Goal: Communication & Community: Answer question/provide support

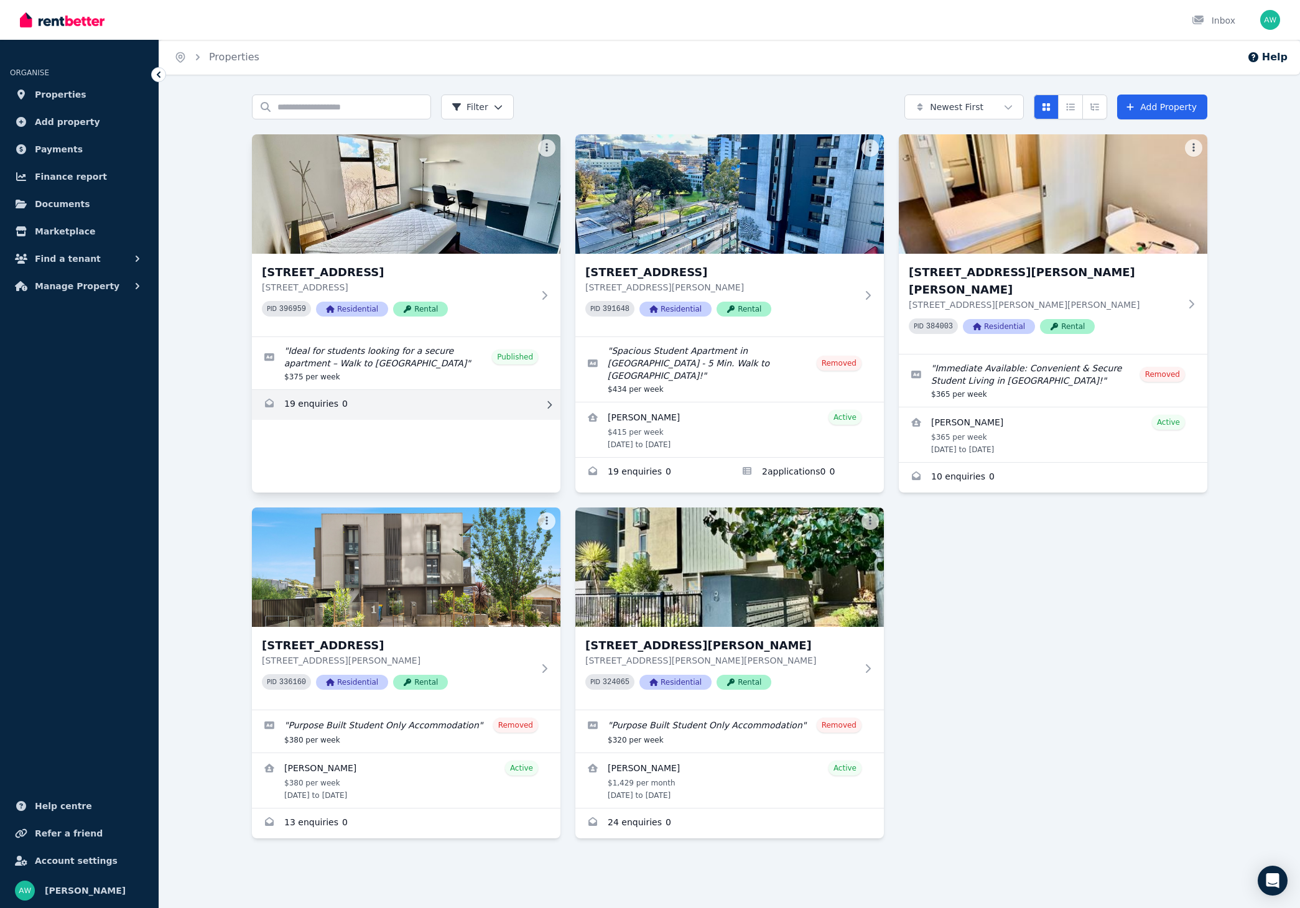
click at [387, 406] on link "Enquiries for 203/60 Waverley Rd, Malvern East" at bounding box center [406, 405] width 308 height 30
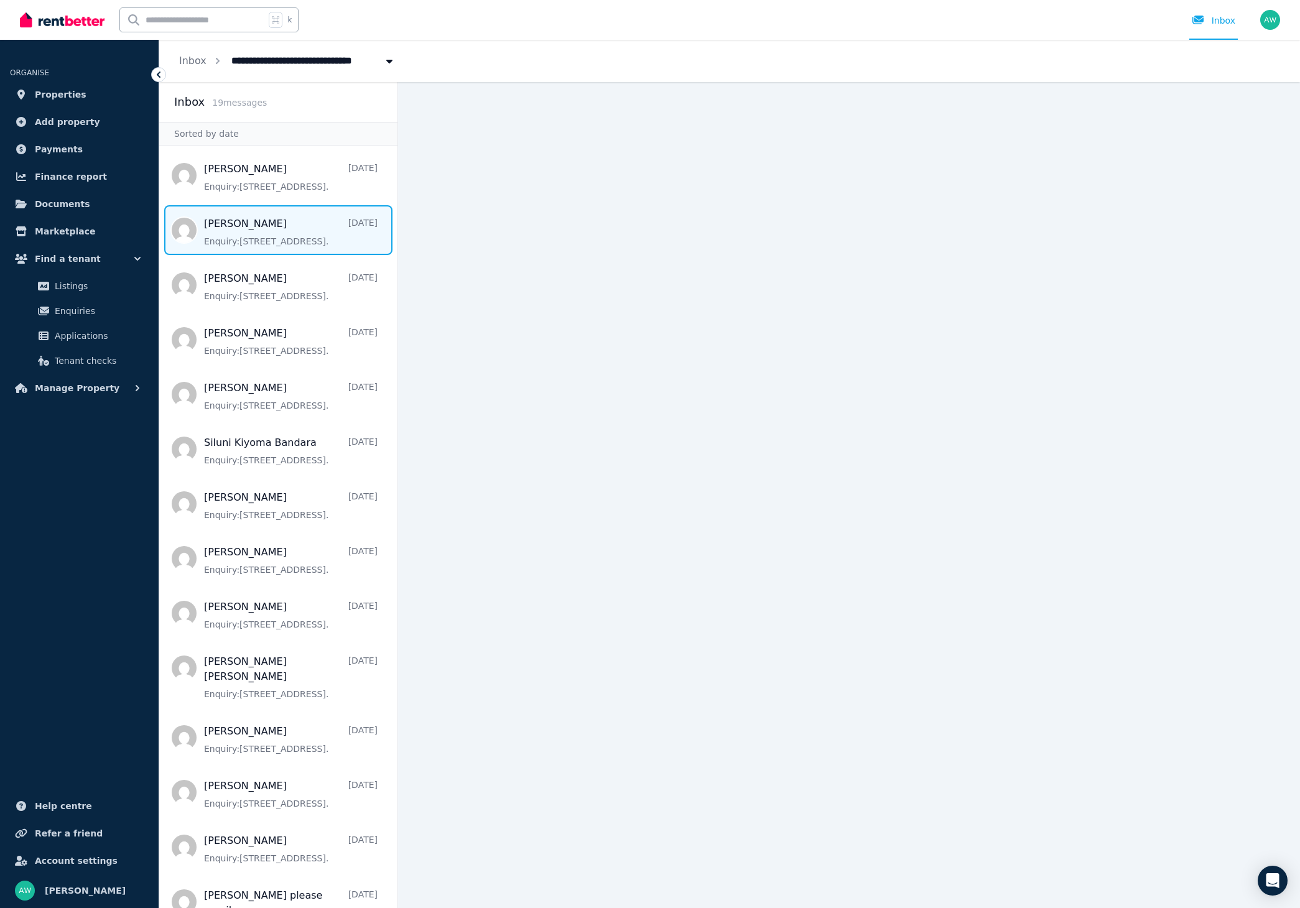
click at [316, 244] on span "Message list" at bounding box center [278, 230] width 238 height 50
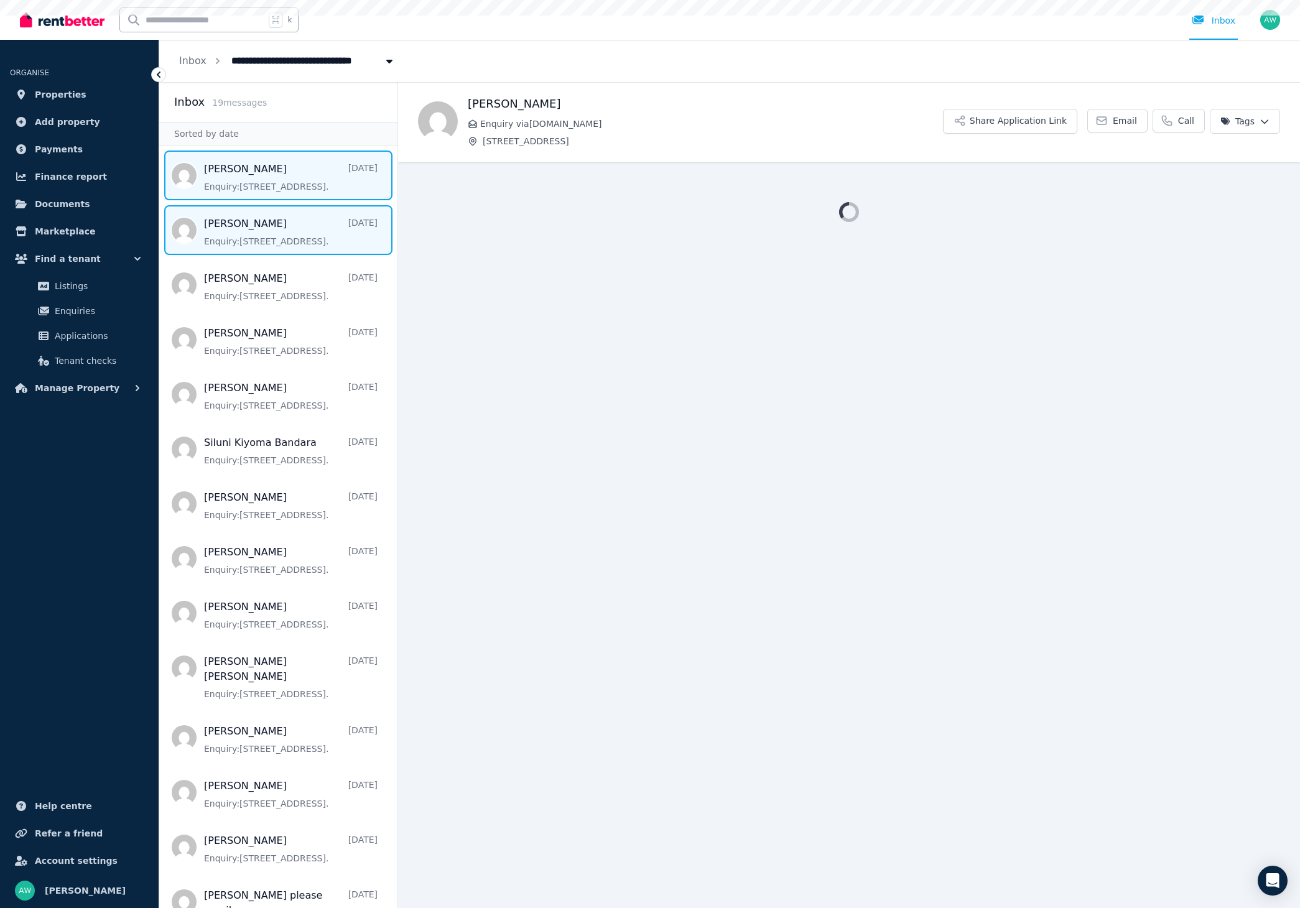
click at [308, 177] on span "Message list" at bounding box center [278, 175] width 238 height 50
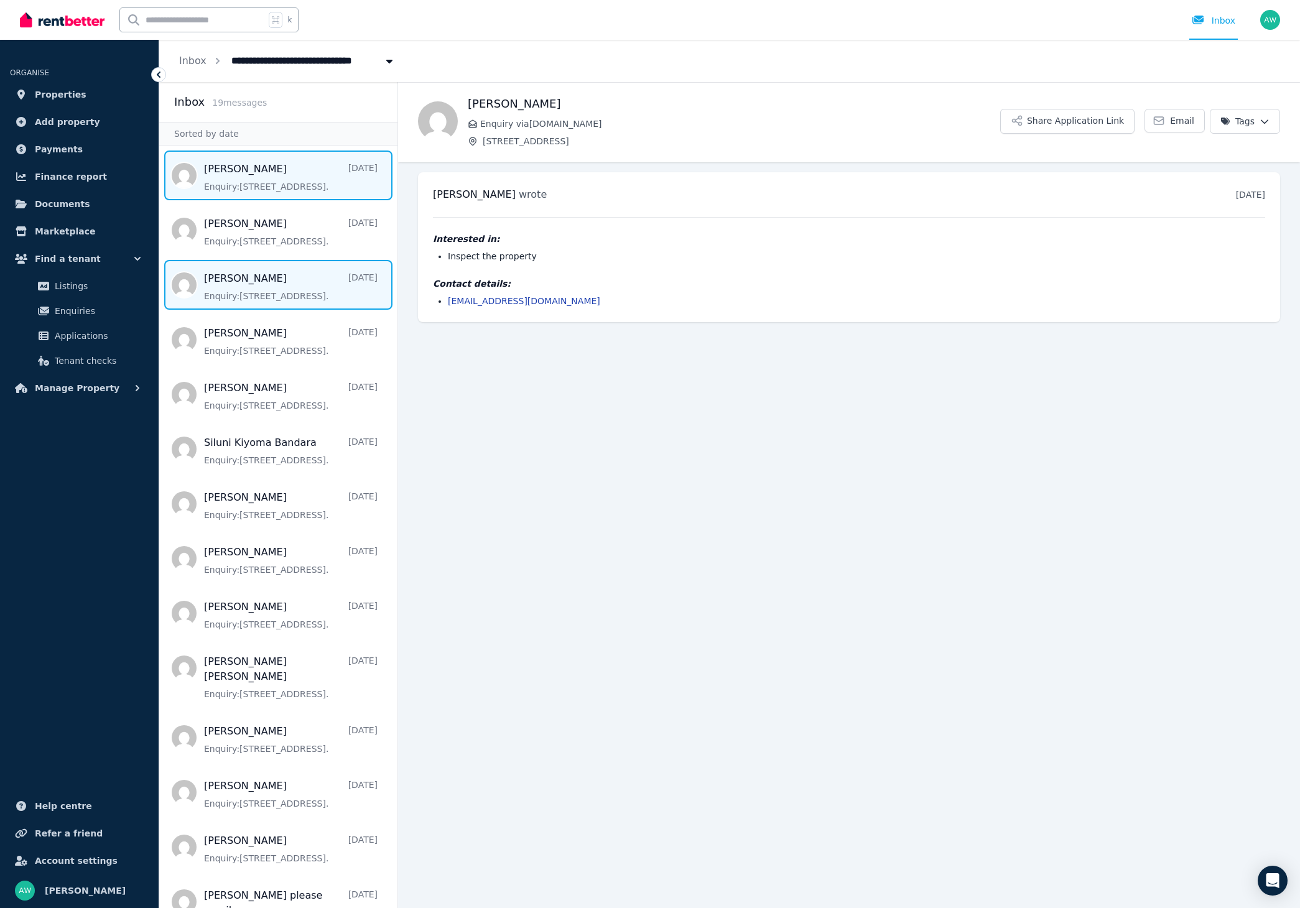
click at [303, 277] on span "Message list" at bounding box center [278, 285] width 238 height 50
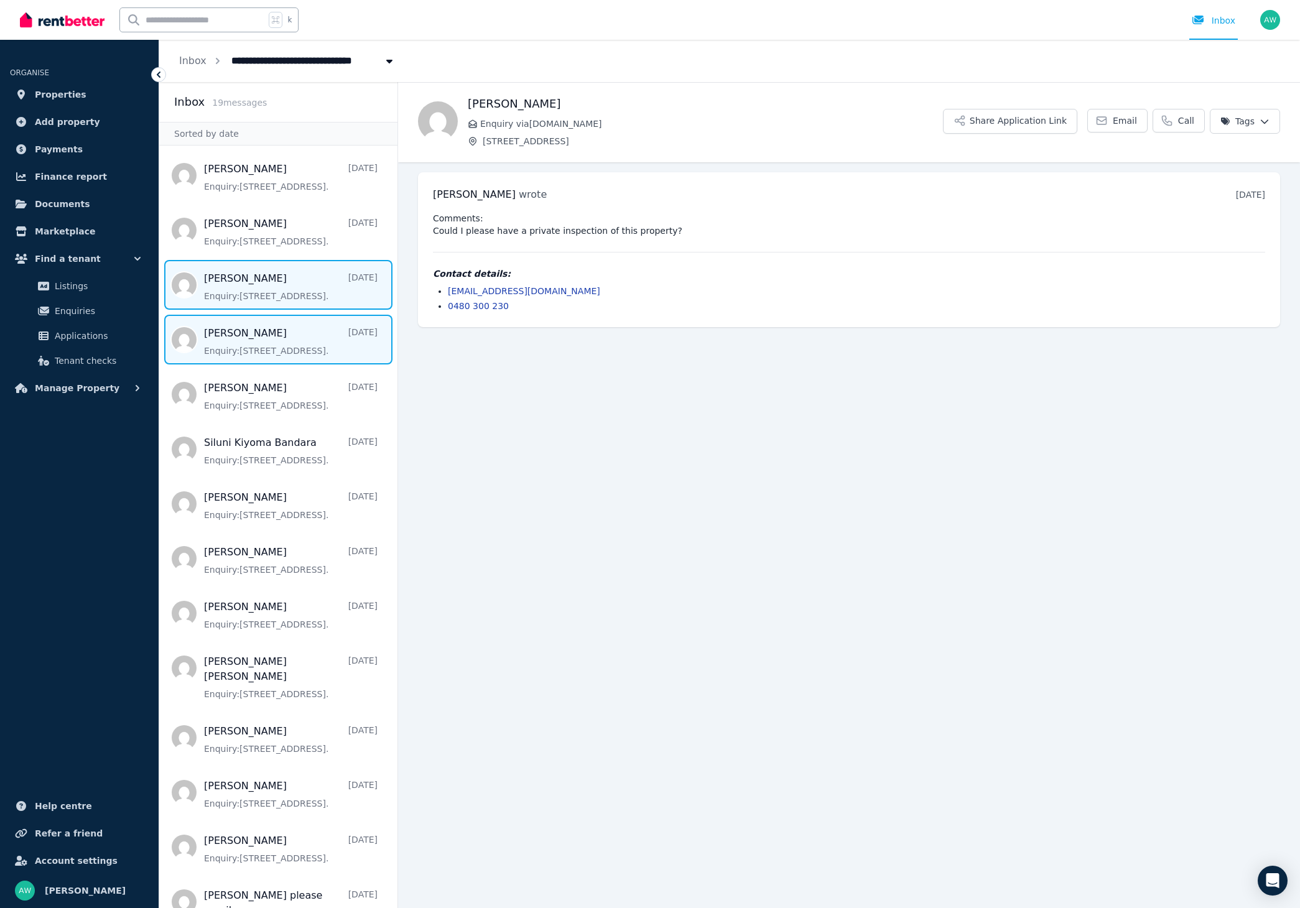
click at [331, 338] on span "Message list" at bounding box center [278, 340] width 238 height 50
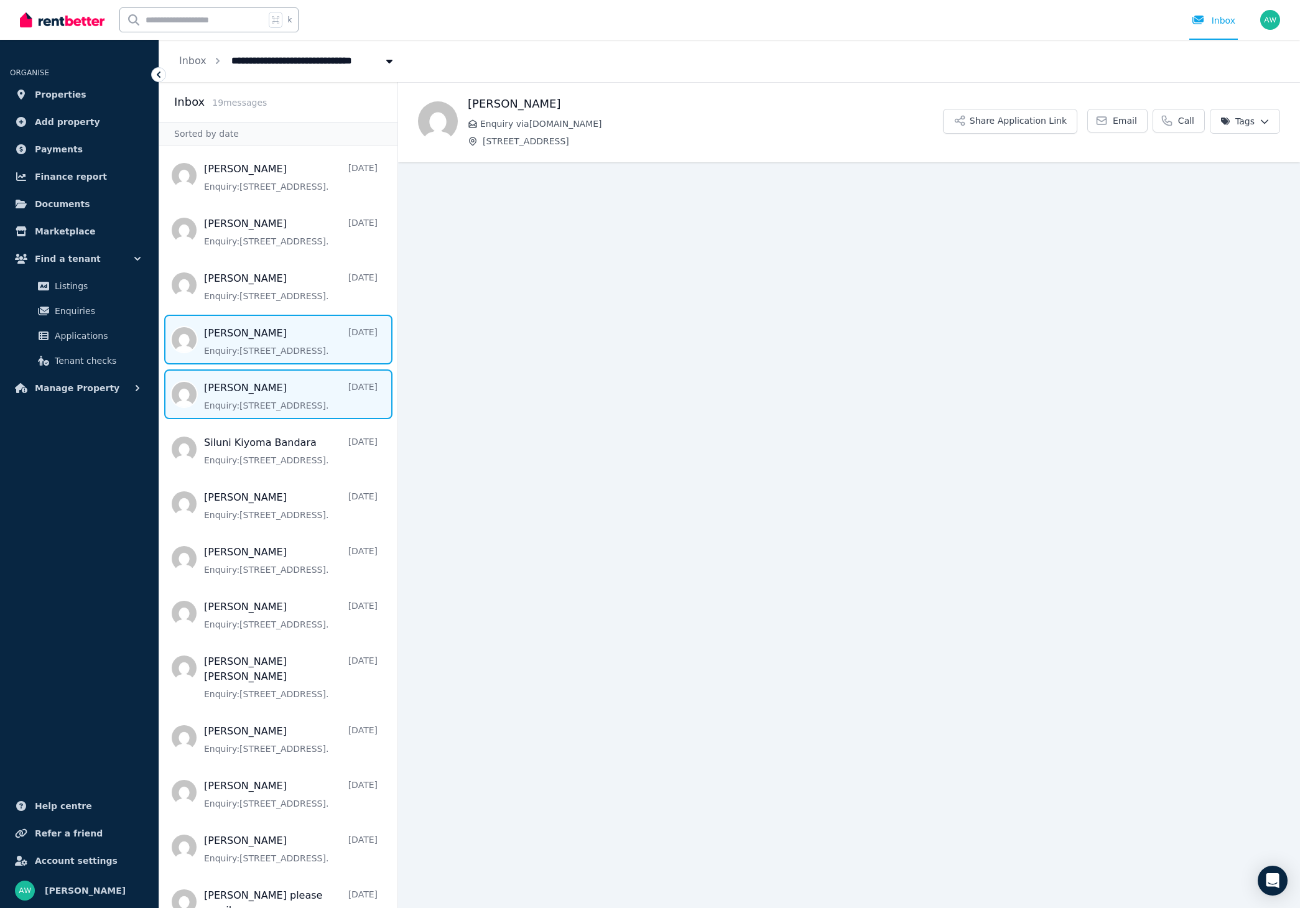
click at [322, 398] on span "Message list" at bounding box center [278, 394] width 238 height 50
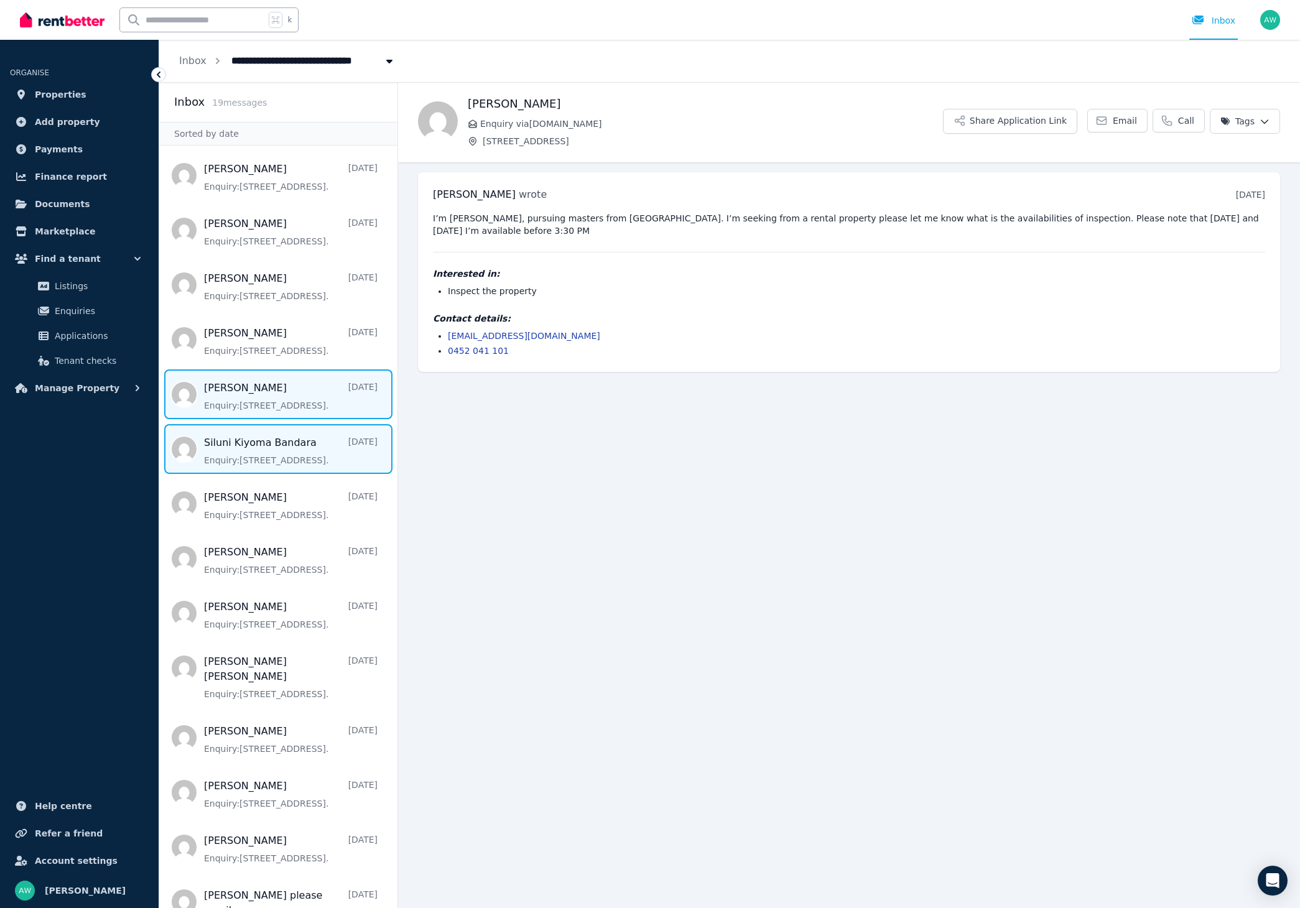
click at [330, 450] on span "Message list" at bounding box center [278, 449] width 238 height 50
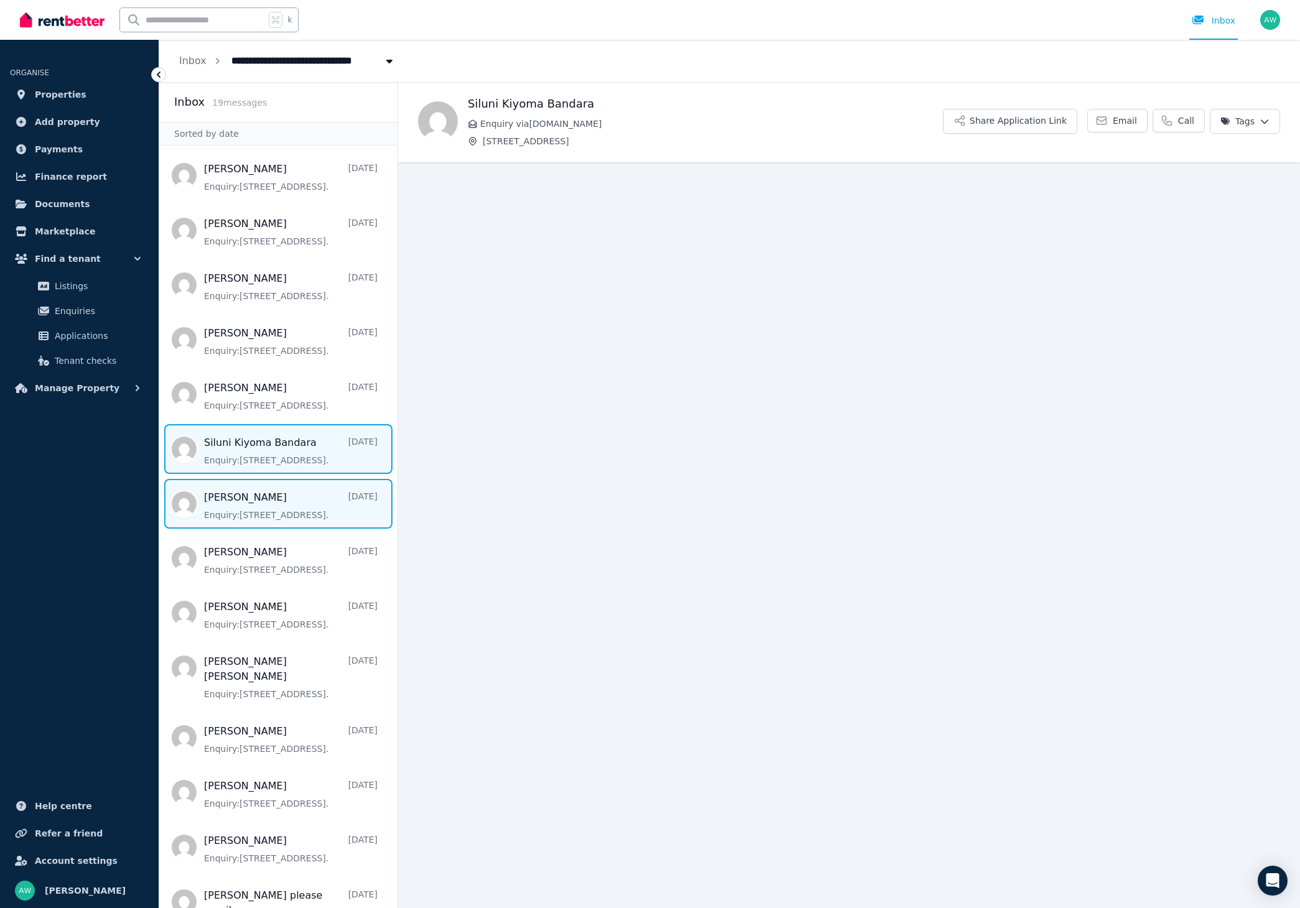
click at [310, 505] on span "Message list" at bounding box center [278, 504] width 238 height 50
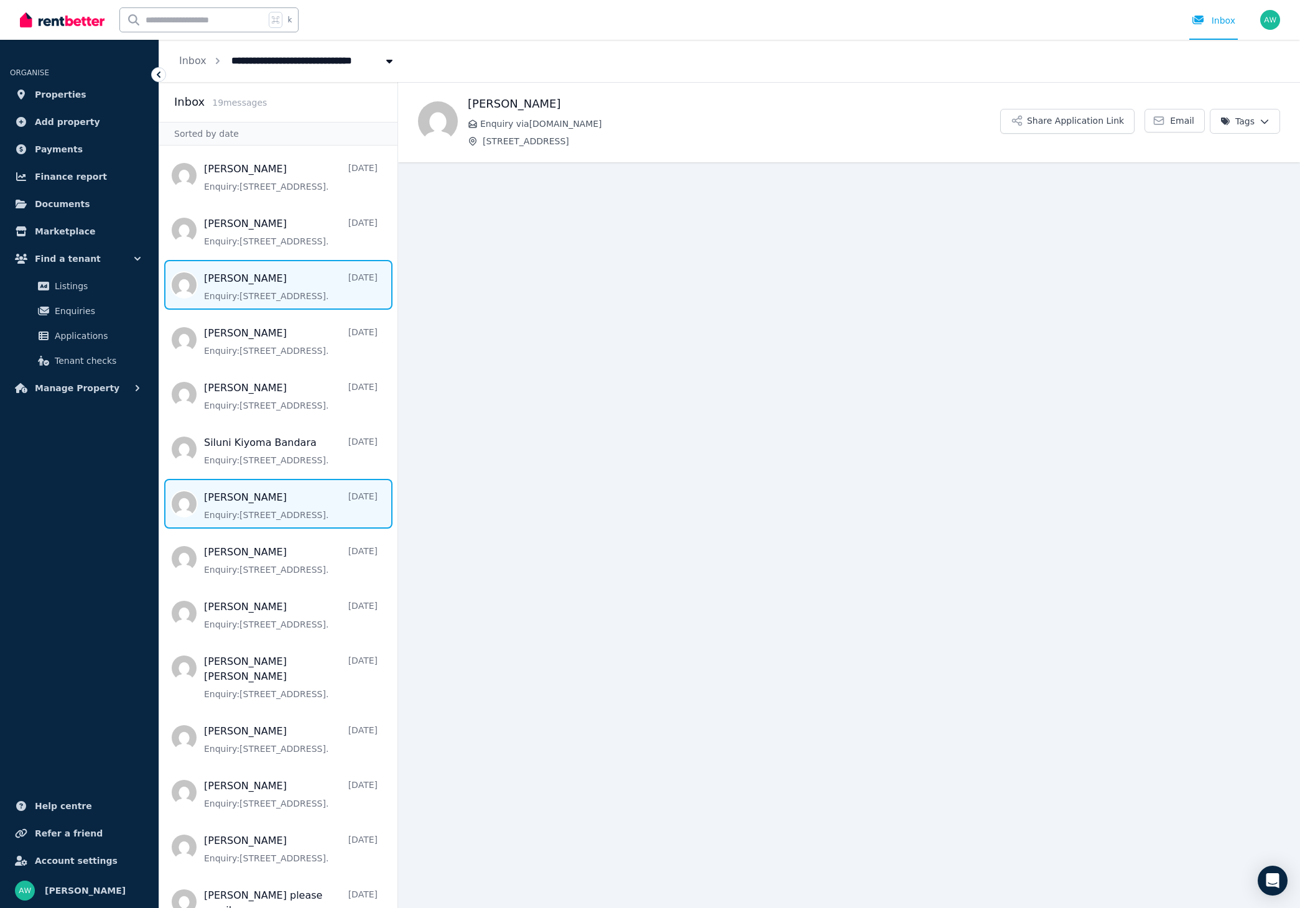
click at [315, 299] on span "Message list" at bounding box center [278, 285] width 238 height 50
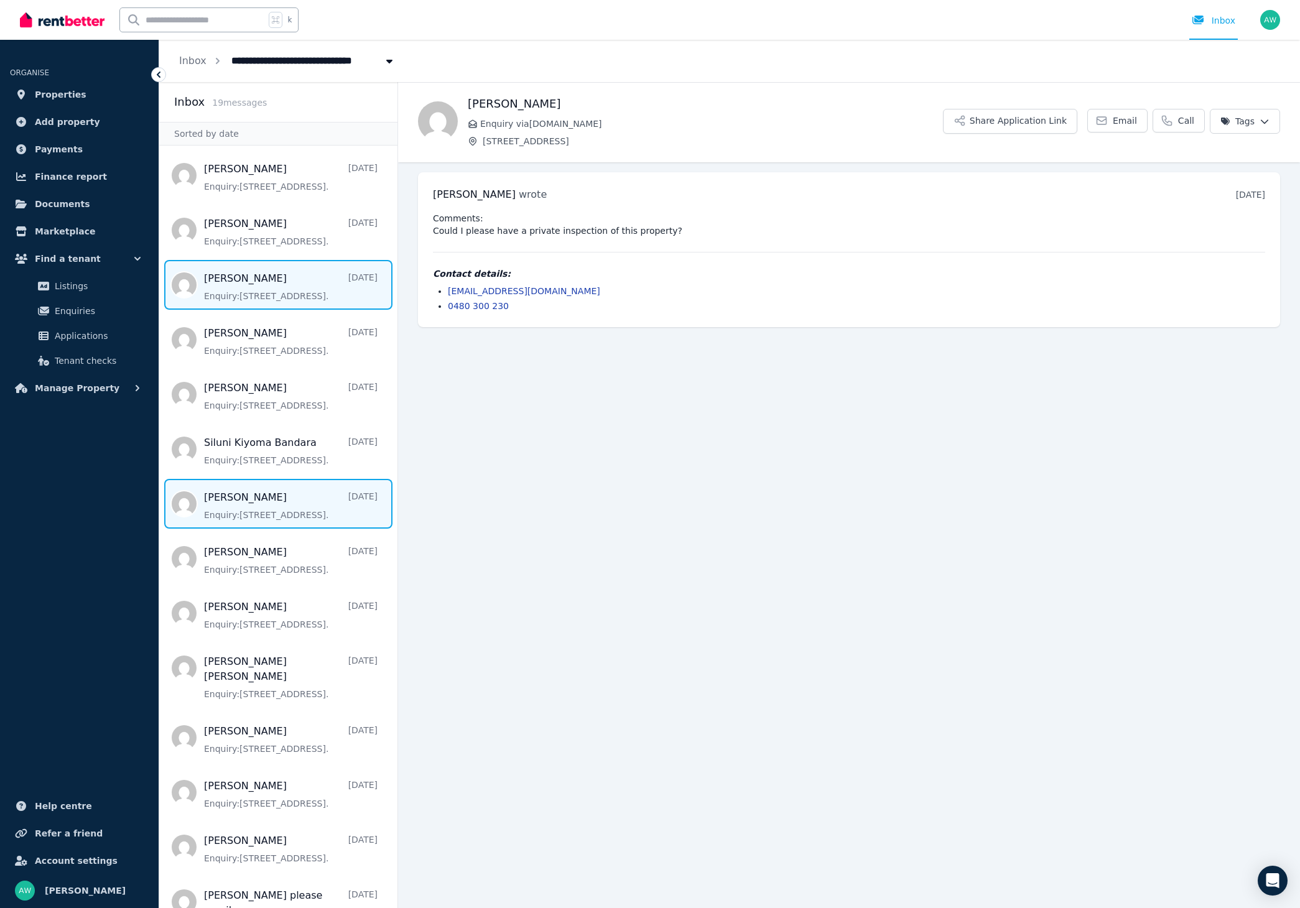
click at [295, 505] on span "Message list" at bounding box center [278, 504] width 238 height 50
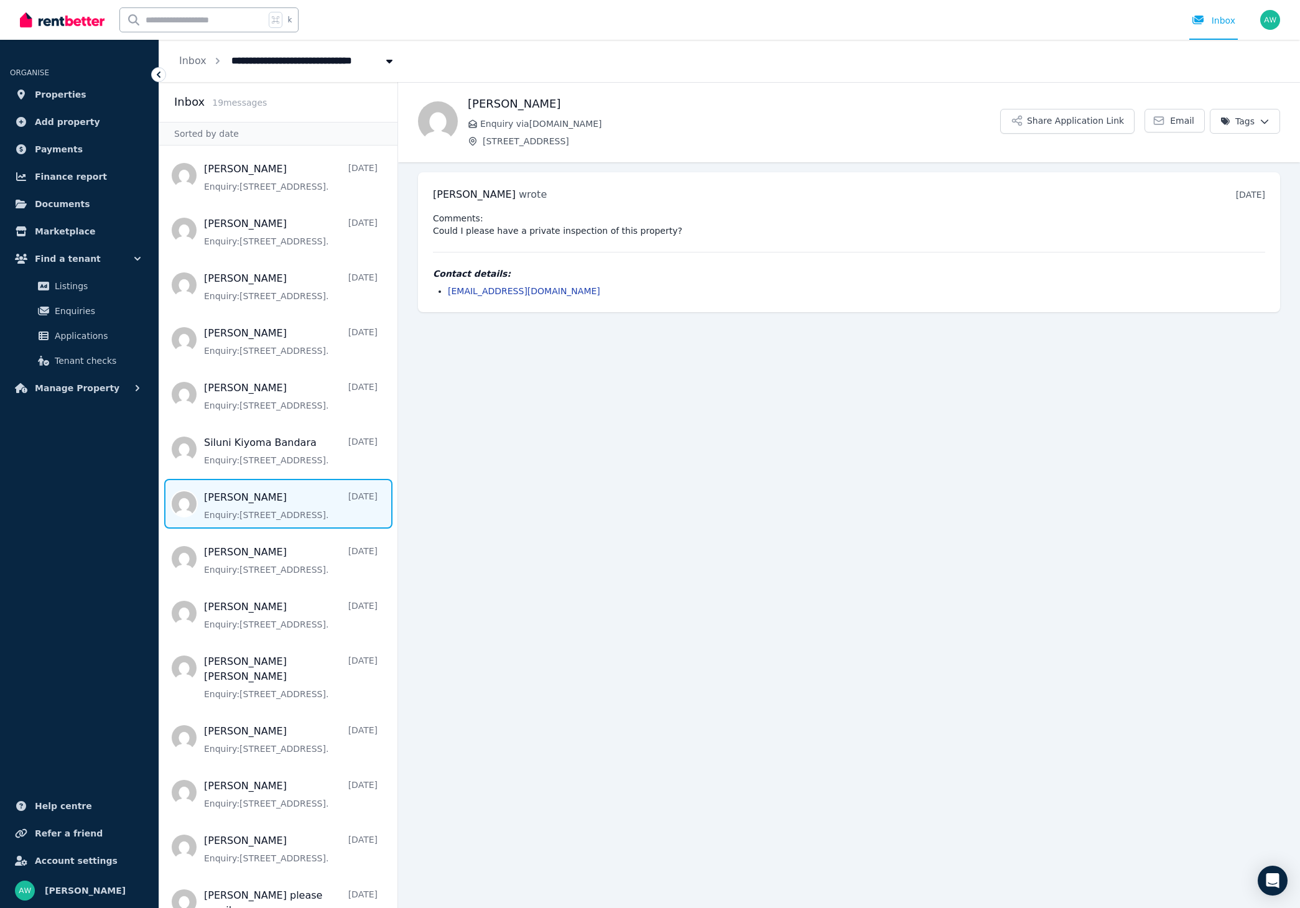
click at [527, 366] on main "Back [PERSON_NAME] Enquiry via [DOMAIN_NAME] [STREET_ADDRESS] Share Application…" at bounding box center [849, 495] width 902 height 826
click at [269, 269] on span "Message list" at bounding box center [278, 285] width 238 height 50
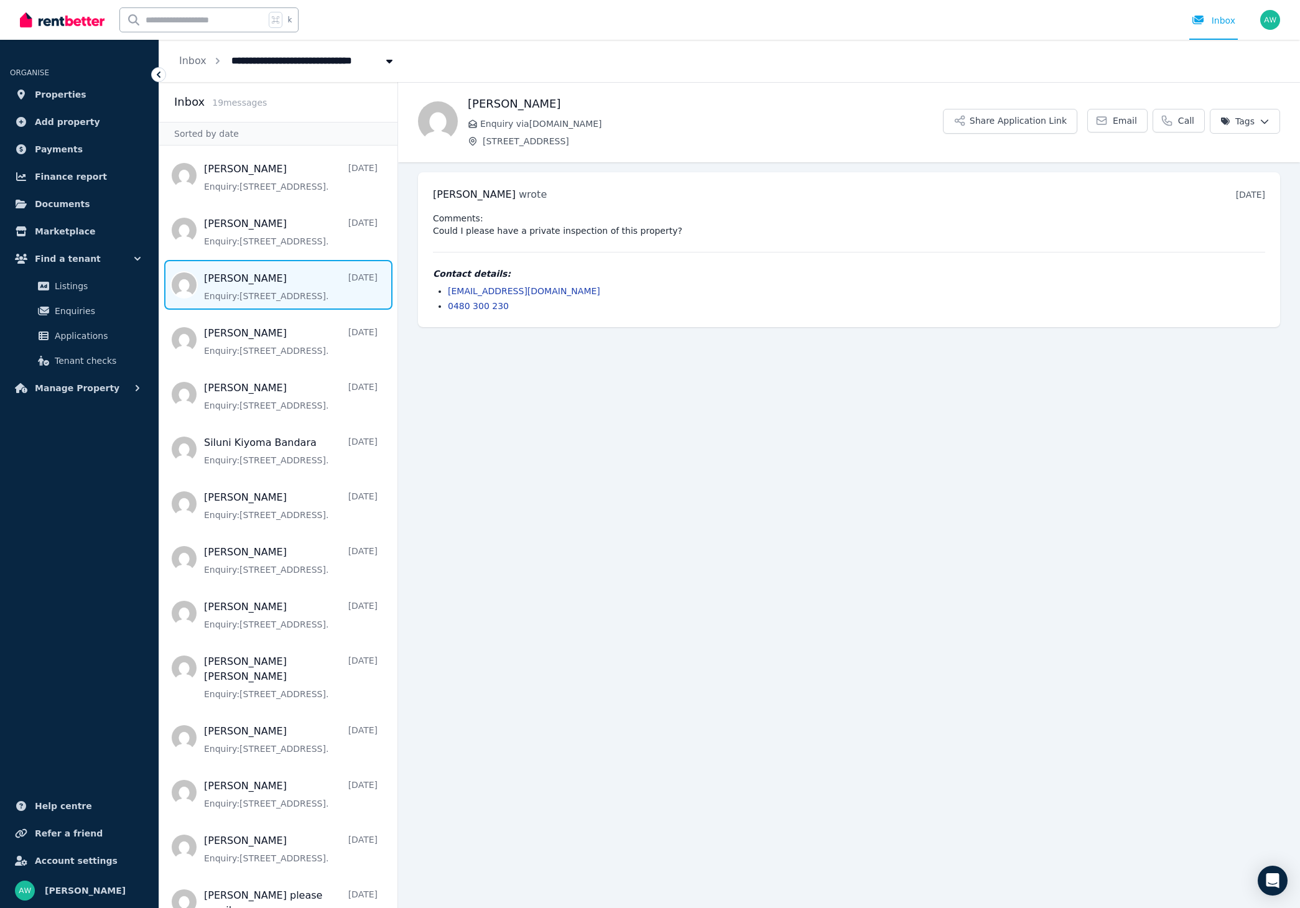
drag, startPoint x: 587, startPoint y: 393, endPoint x: 576, endPoint y: 392, distance: 10.6
click at [587, 393] on main "Back [PERSON_NAME] Enquiry via [DOMAIN_NAME] [STREET_ADDRESS] Share Application…" at bounding box center [849, 495] width 902 height 826
click at [309, 509] on span "Message list" at bounding box center [278, 504] width 238 height 50
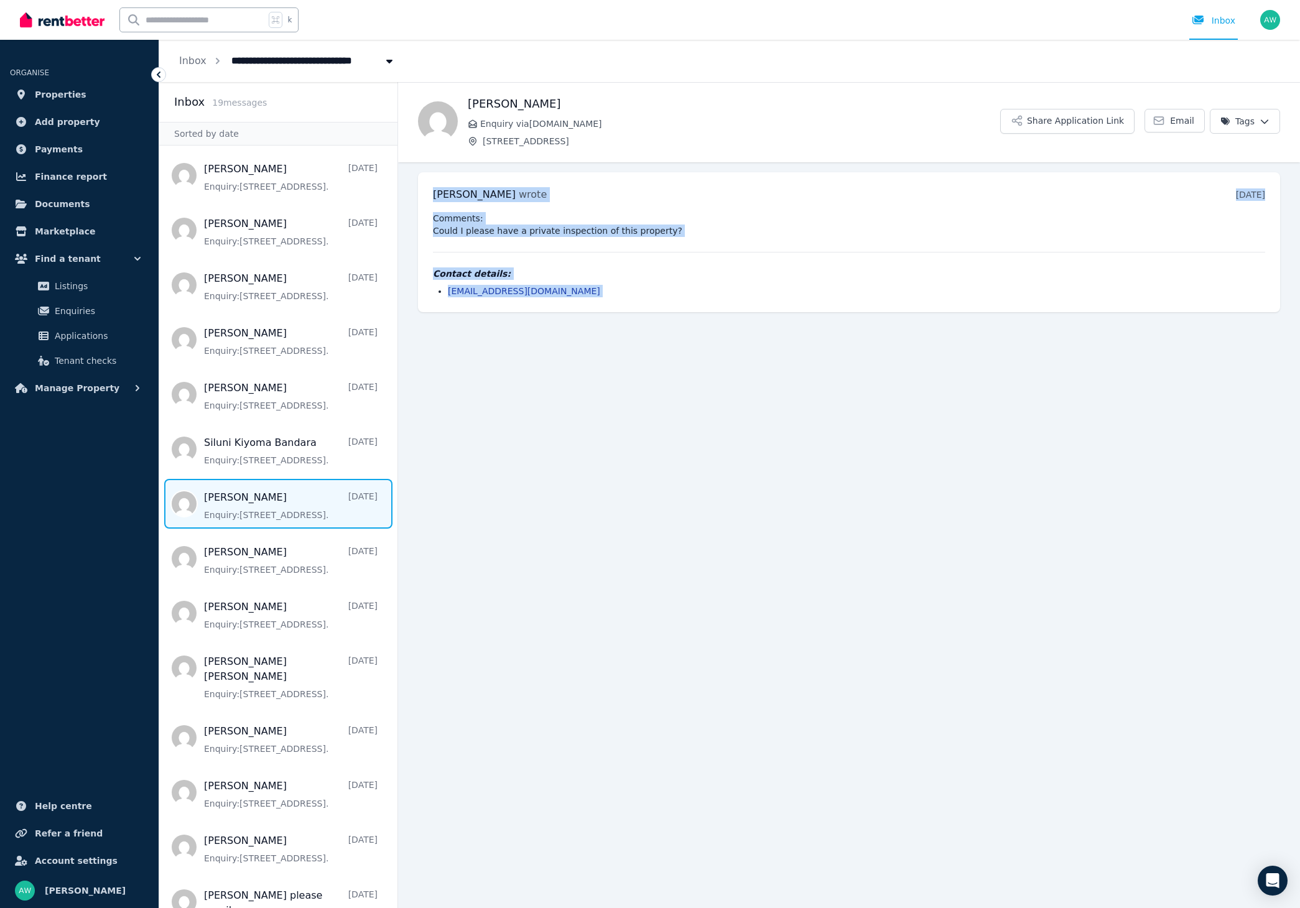
click at [484, 495] on main "Back [PERSON_NAME] Enquiry via [DOMAIN_NAME] [STREET_ADDRESS] Share Application…" at bounding box center [849, 495] width 902 height 826
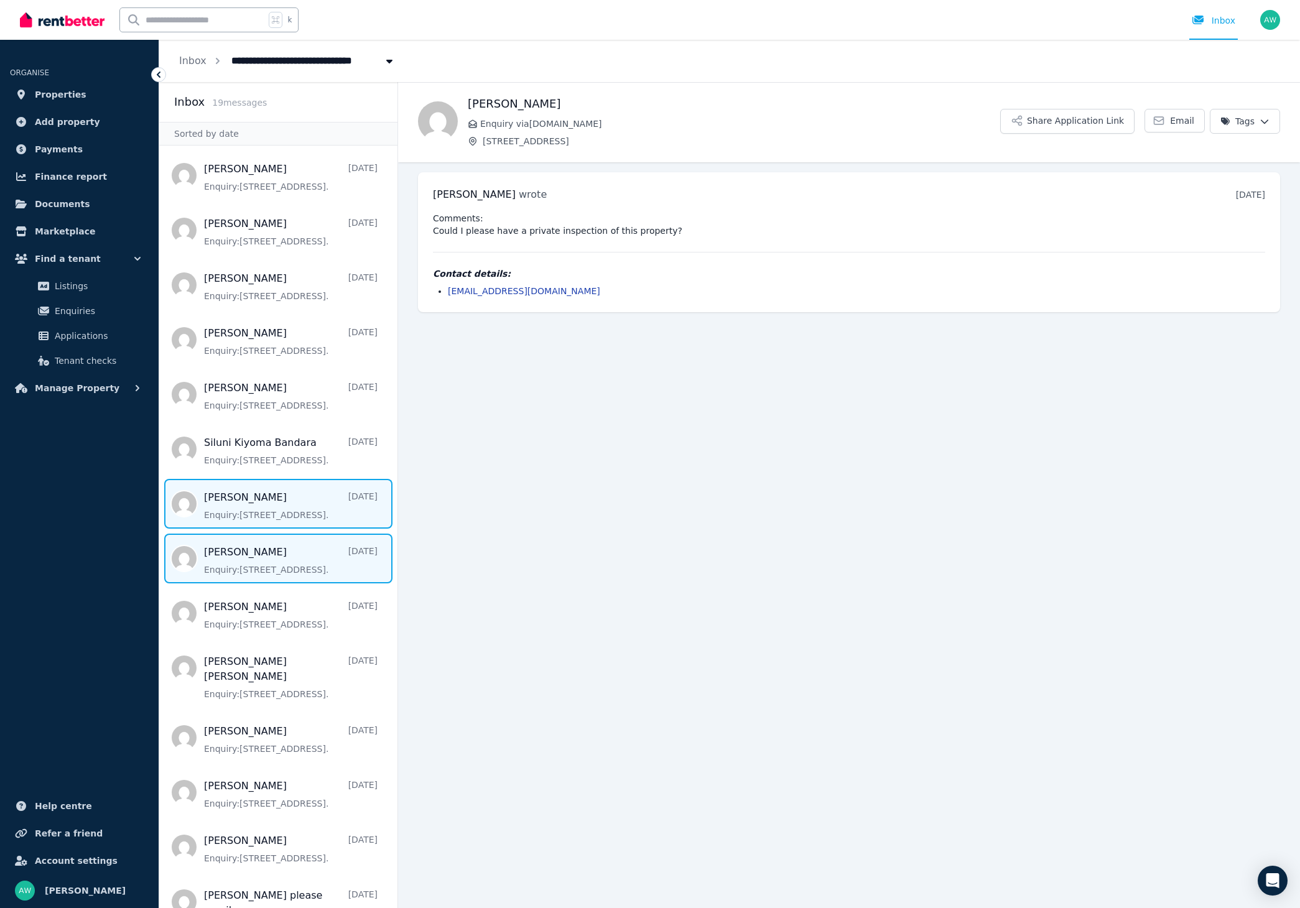
click at [301, 565] on span "Message list" at bounding box center [278, 559] width 238 height 50
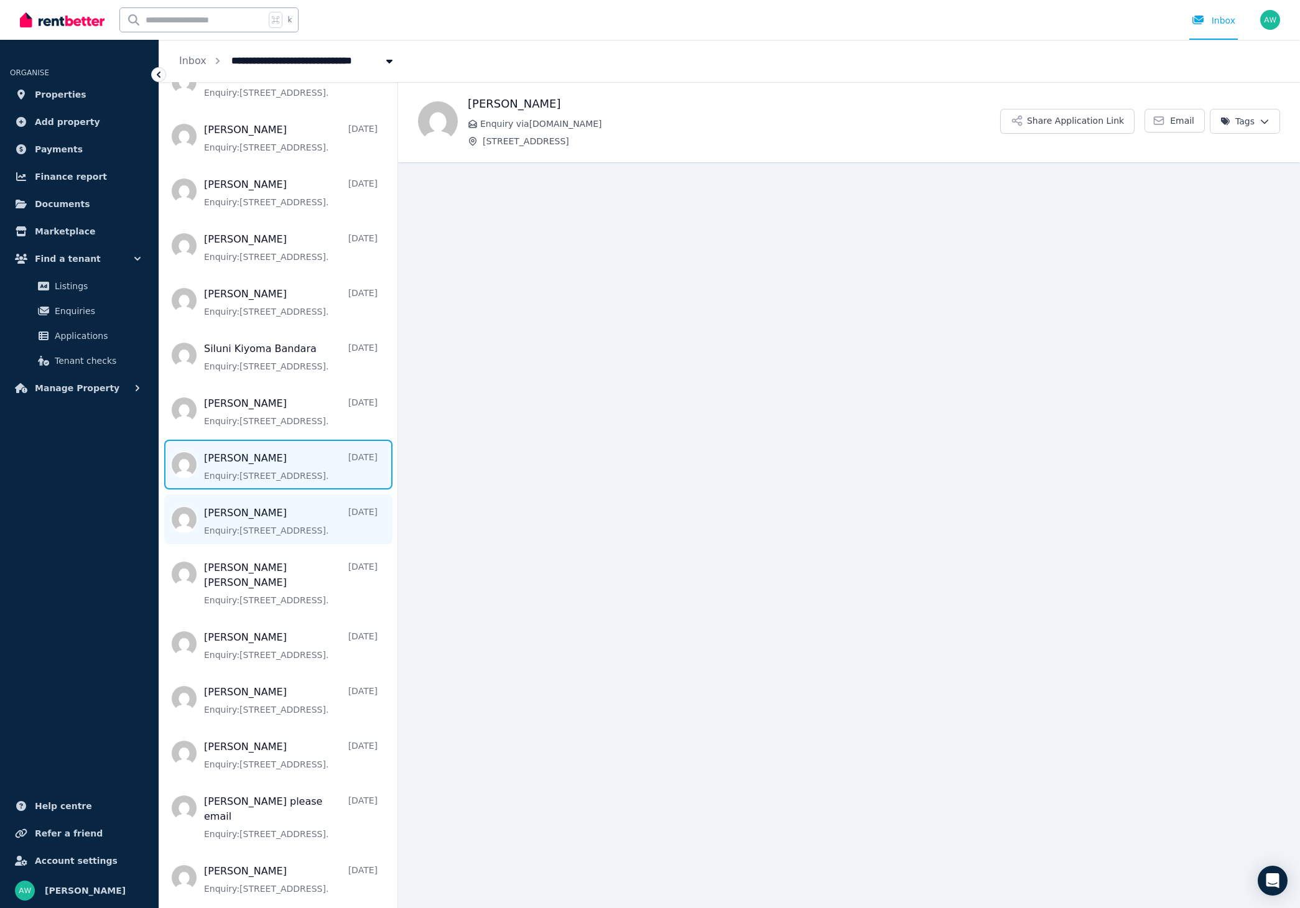
scroll to position [95, 0]
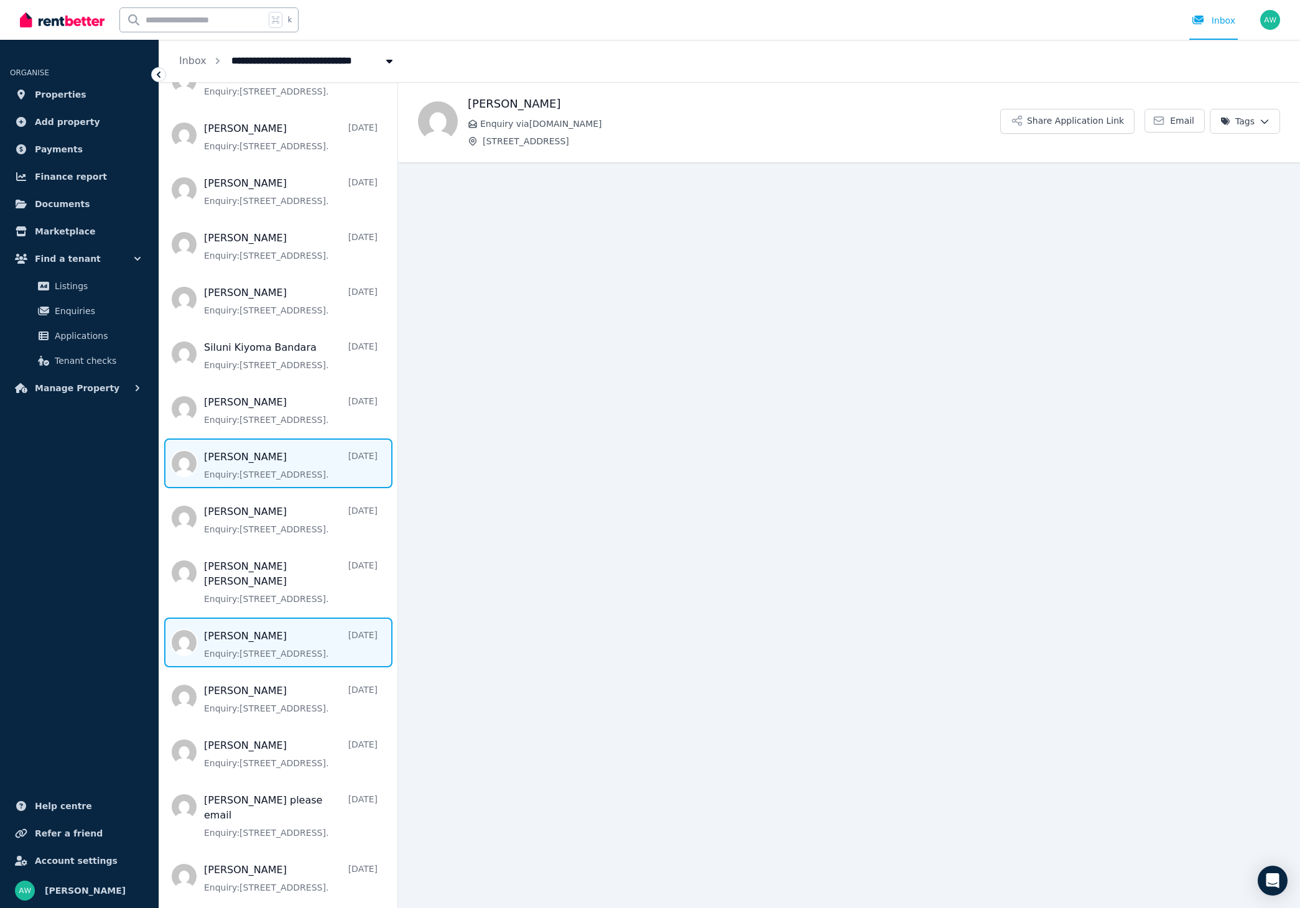
click at [305, 622] on span "Message list" at bounding box center [278, 642] width 238 height 50
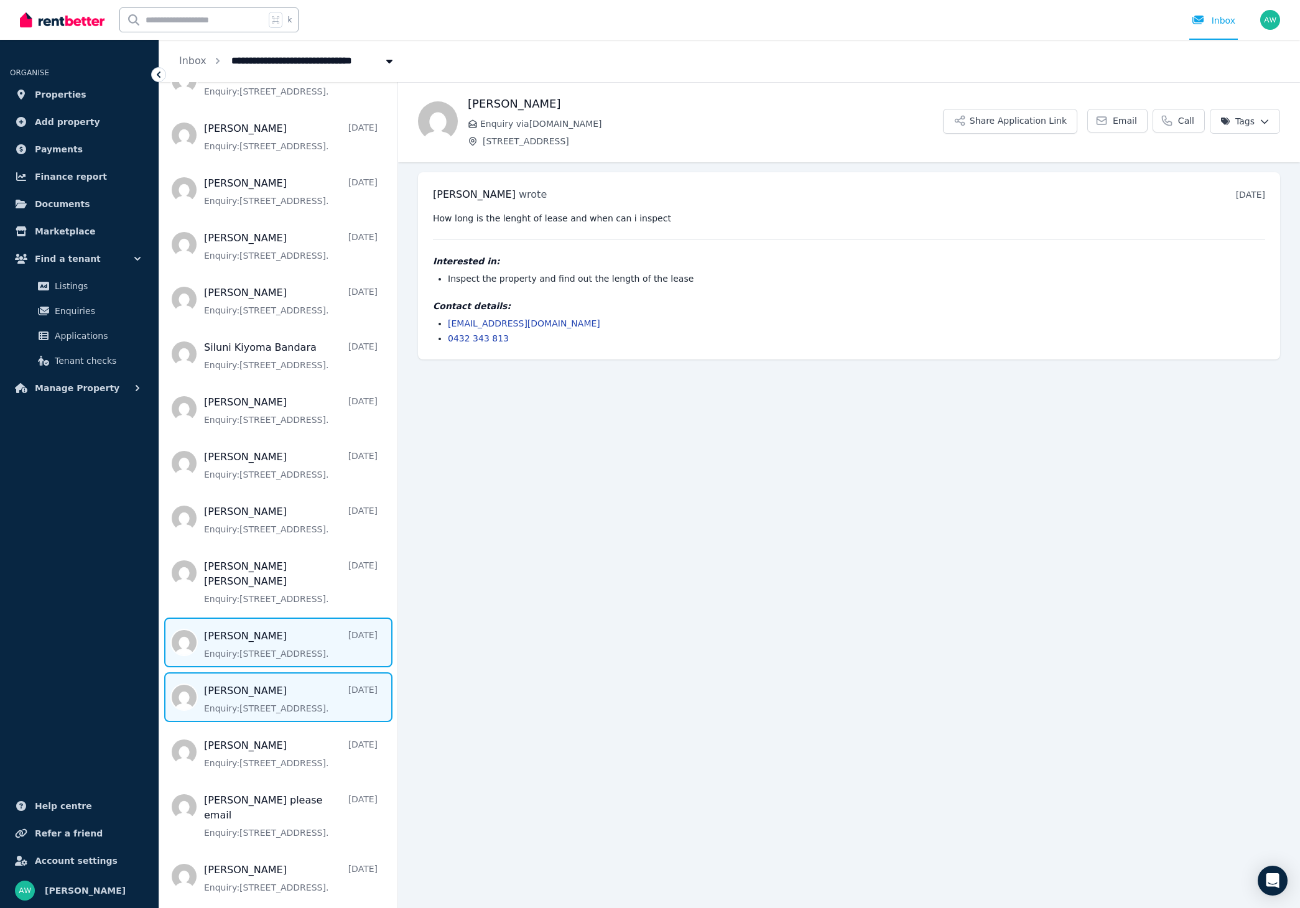
click at [317, 672] on span "Message list" at bounding box center [278, 697] width 238 height 50
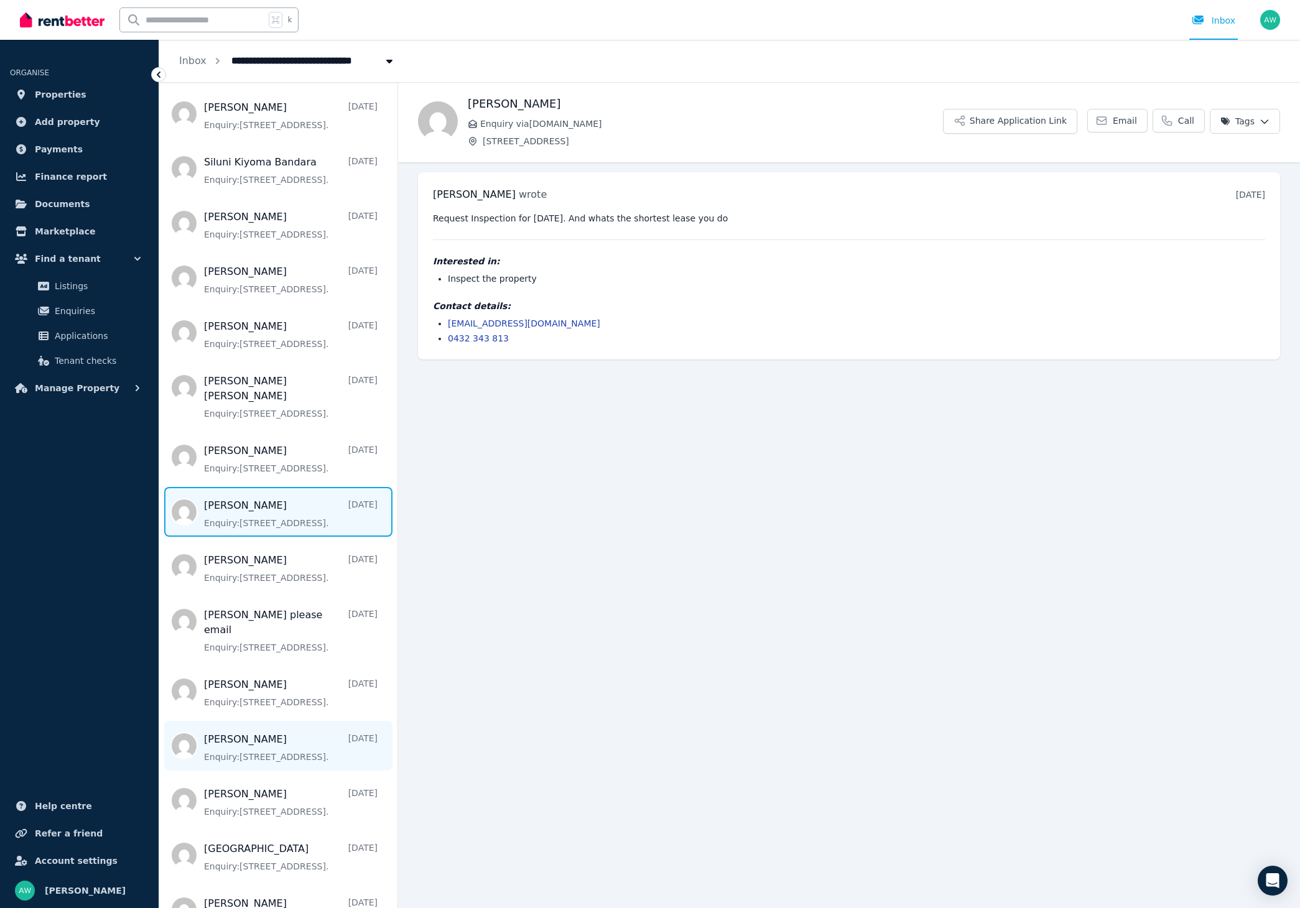
scroll to position [281, 0]
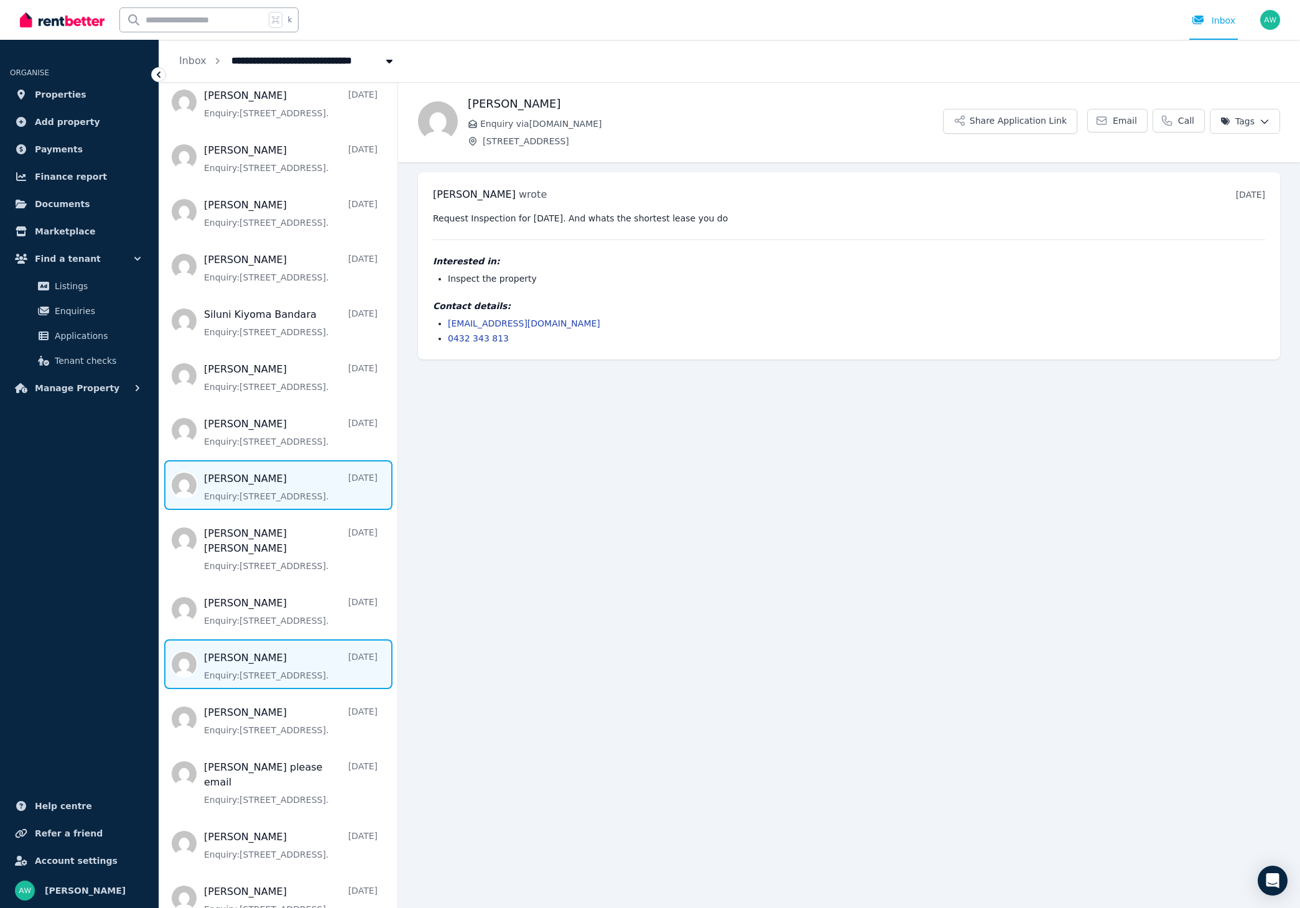
click at [272, 489] on span "Message list" at bounding box center [278, 485] width 238 height 50
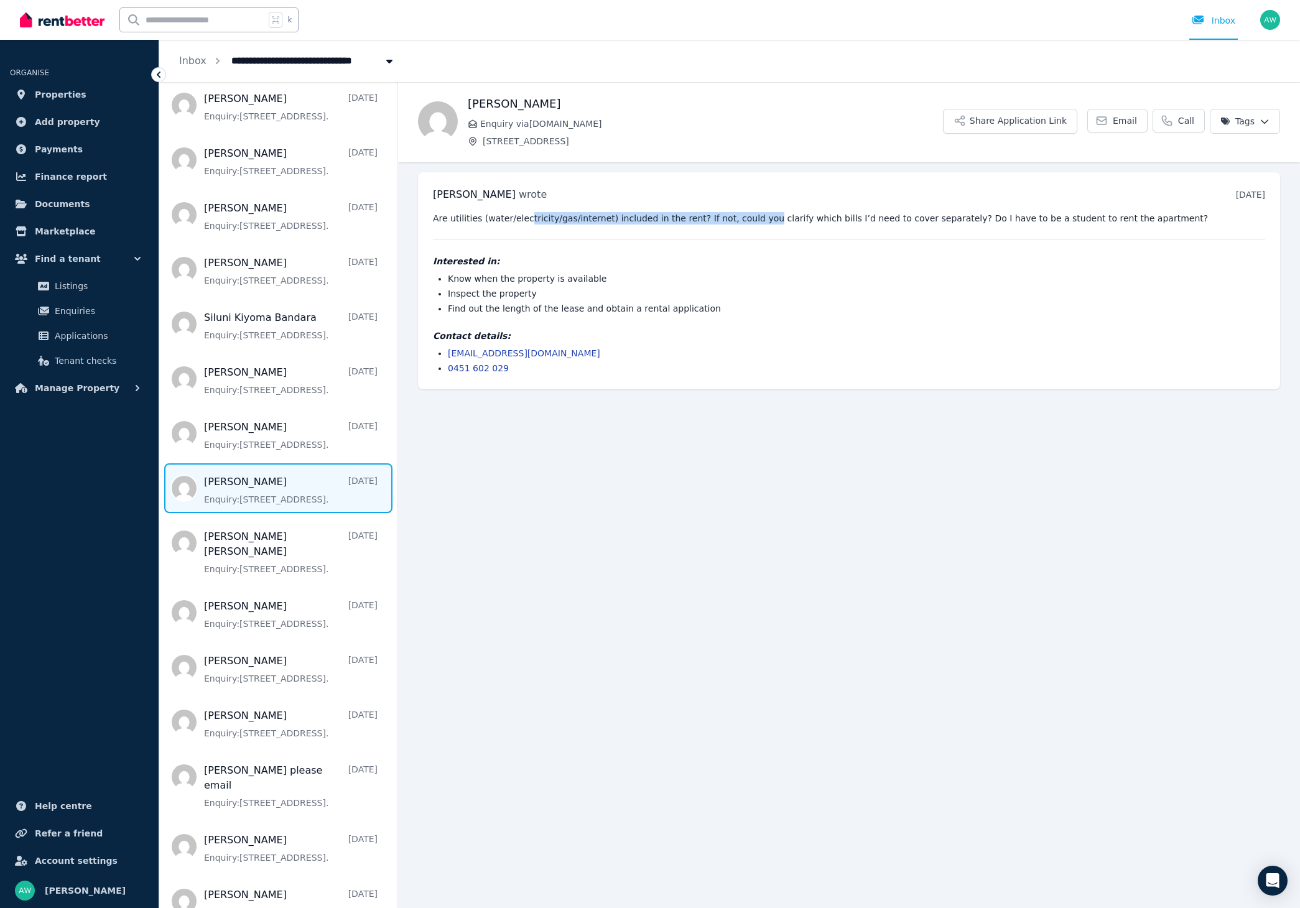
drag, startPoint x: 525, startPoint y: 215, endPoint x: 751, endPoint y: 222, distance: 226.4
click at [751, 222] on pre "Are utilities (water/electricity/gas/internet) included in the rent? If not, co…" at bounding box center [849, 218] width 832 height 12
drag, startPoint x: 661, startPoint y: 494, endPoint x: 632, endPoint y: 491, distance: 28.8
click at [650, 495] on main "Back [PERSON_NAME] Enquiry via [DOMAIN_NAME] [STREET_ADDRESS] Share Application…" at bounding box center [849, 495] width 902 height 826
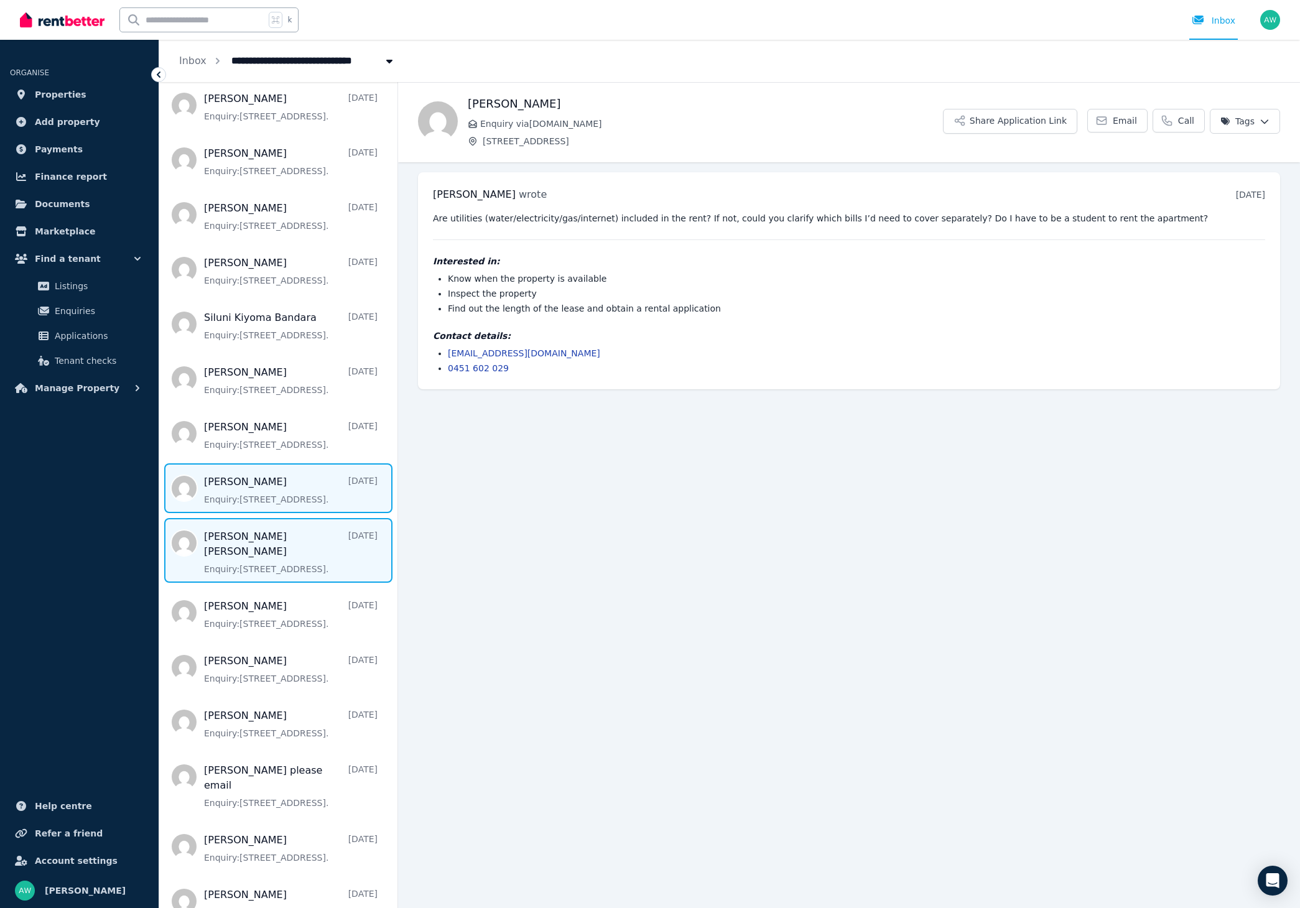
click at [296, 560] on span "Message list" at bounding box center [278, 550] width 238 height 65
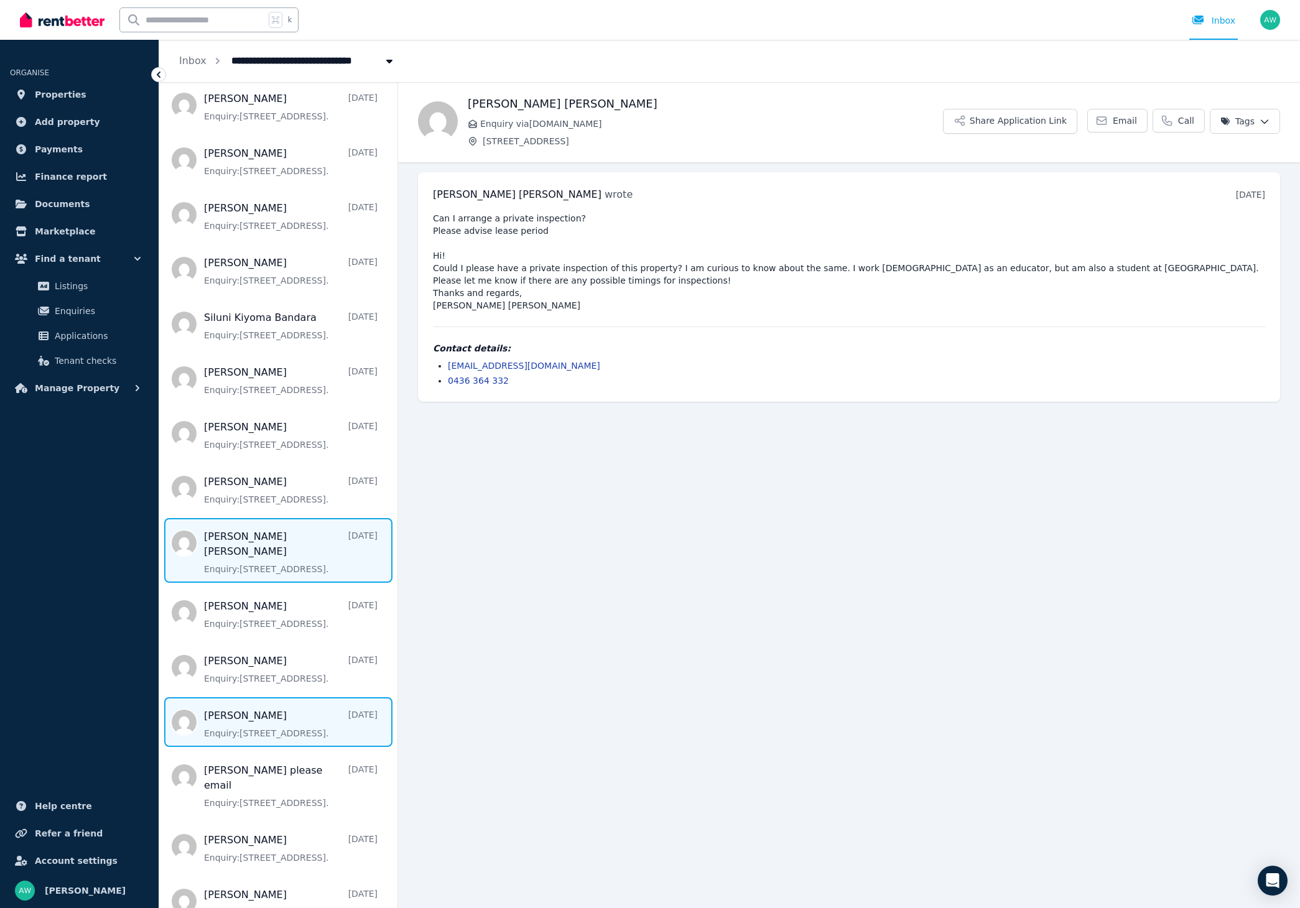
click at [280, 708] on span "Message list" at bounding box center [278, 722] width 238 height 50
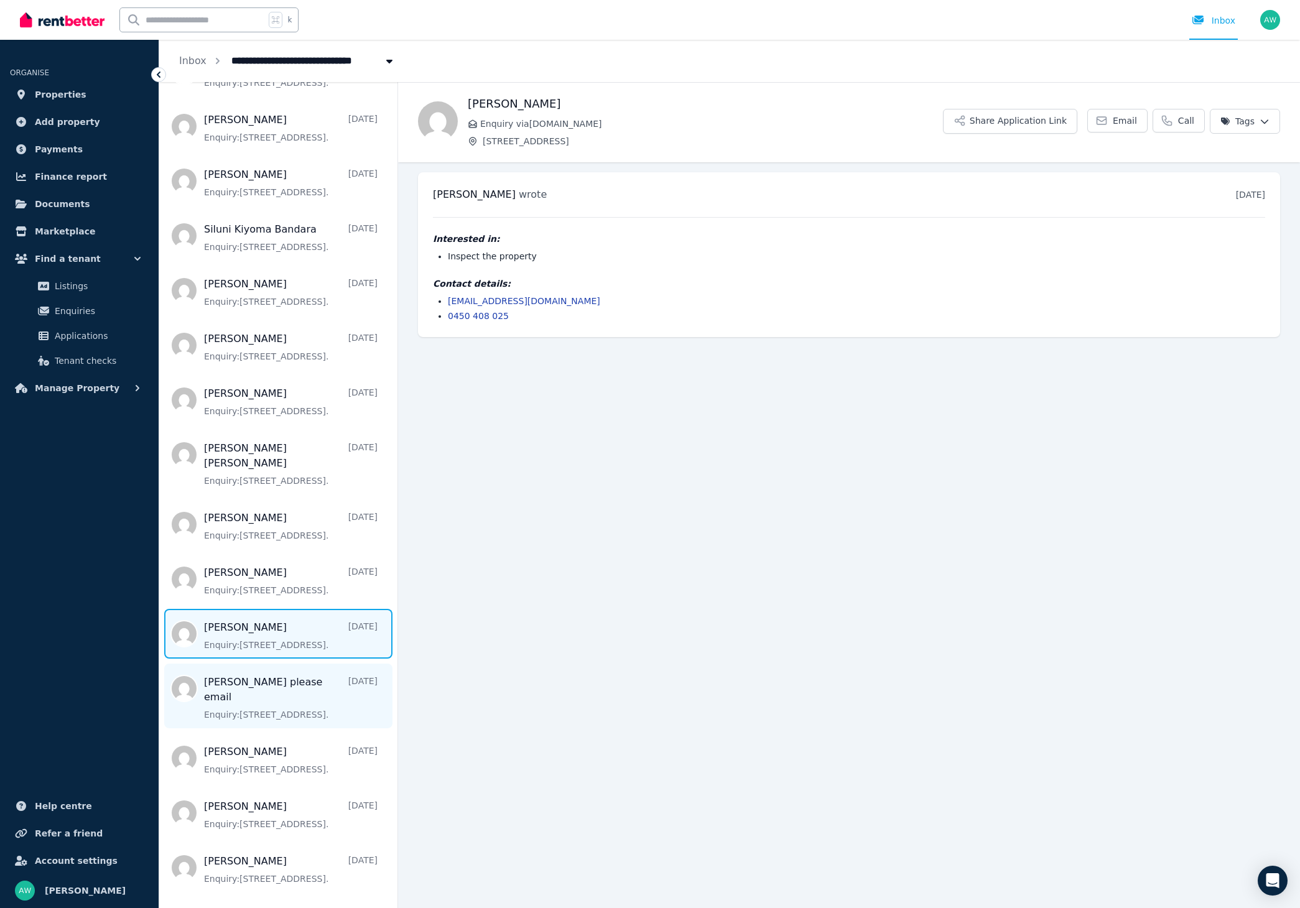
scroll to position [216, 0]
click at [288, 673] on span "Message list" at bounding box center [278, 692] width 238 height 65
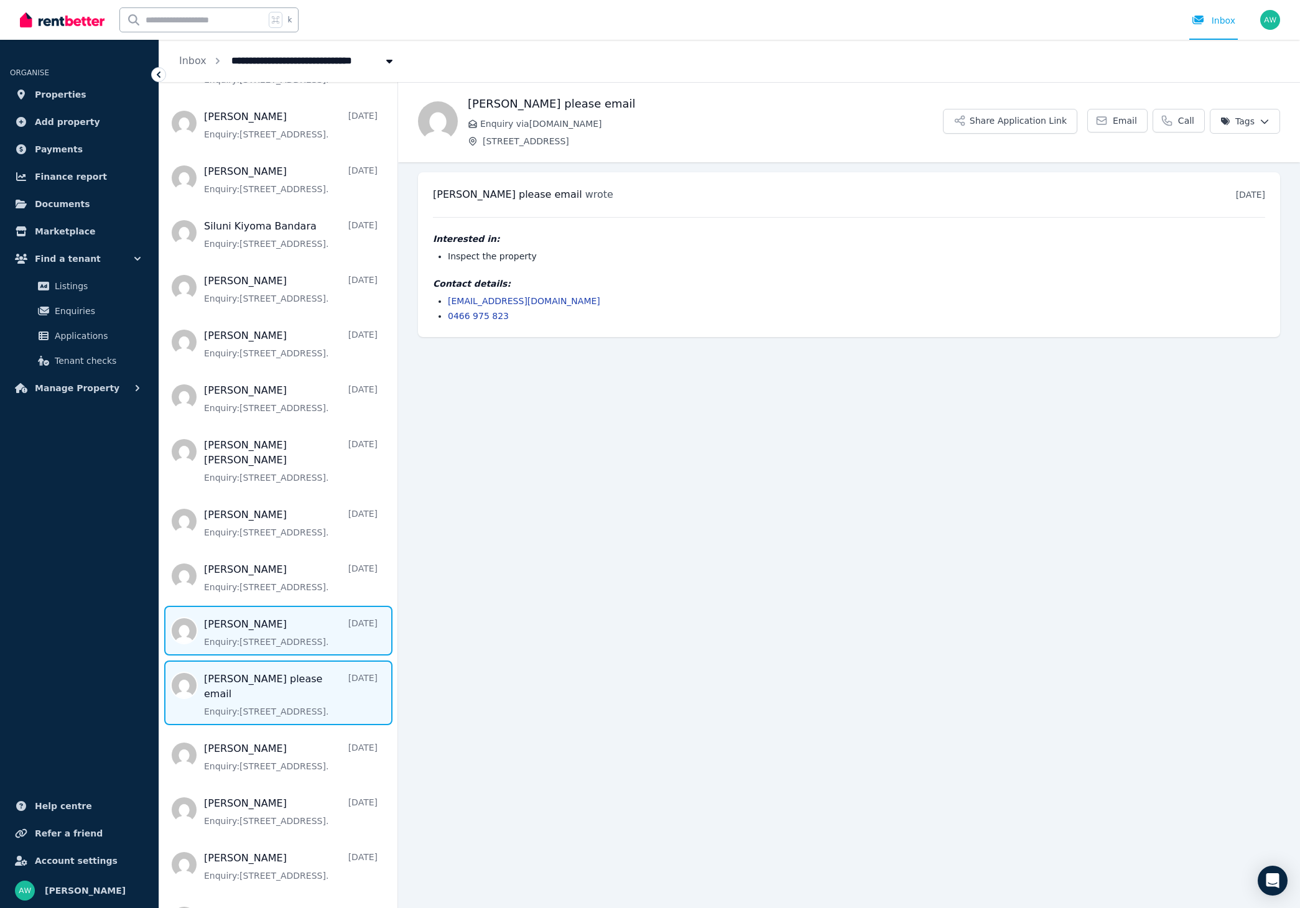
click at [290, 613] on span "Message list" at bounding box center [278, 631] width 238 height 50
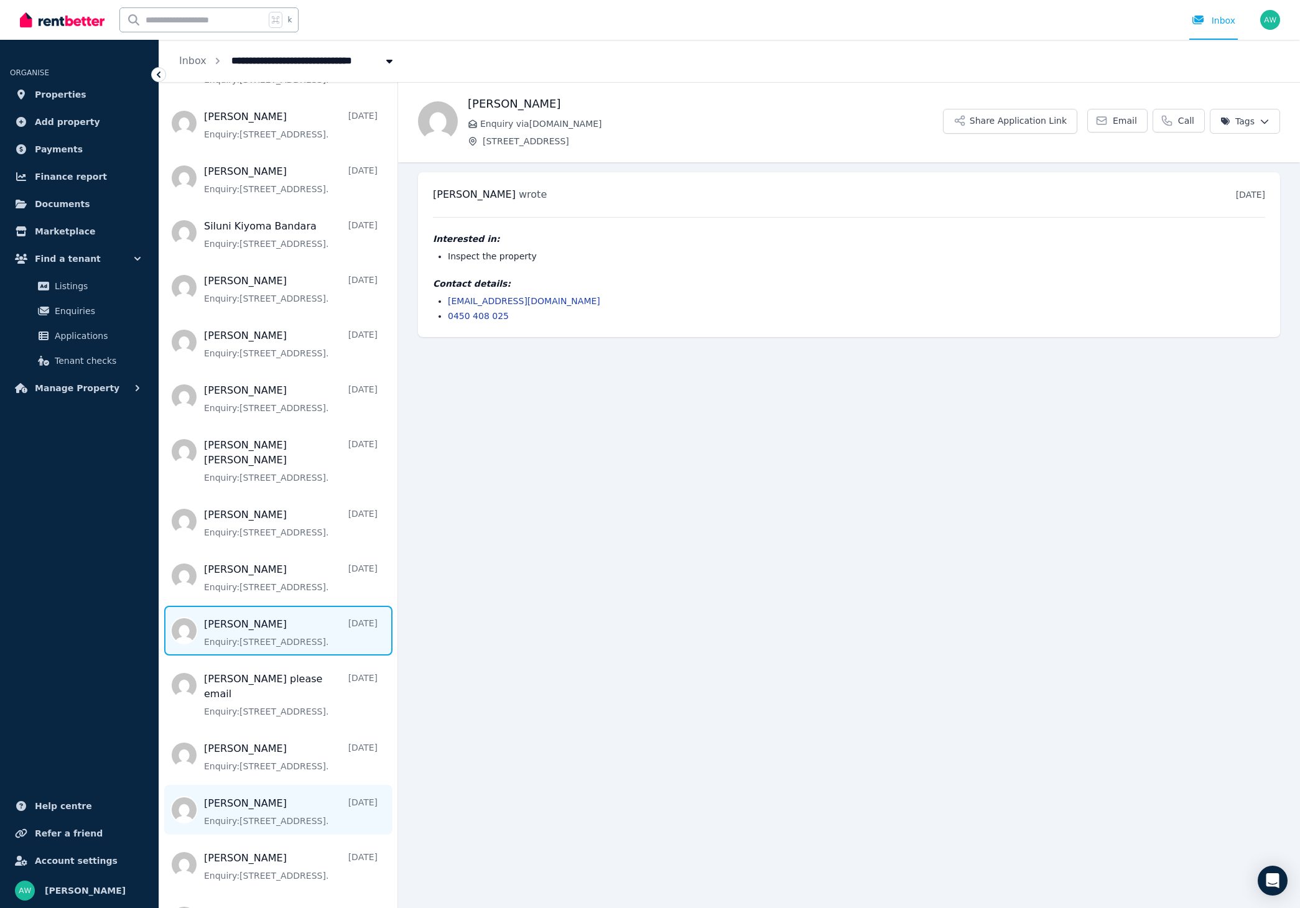
scroll to position [281, 0]
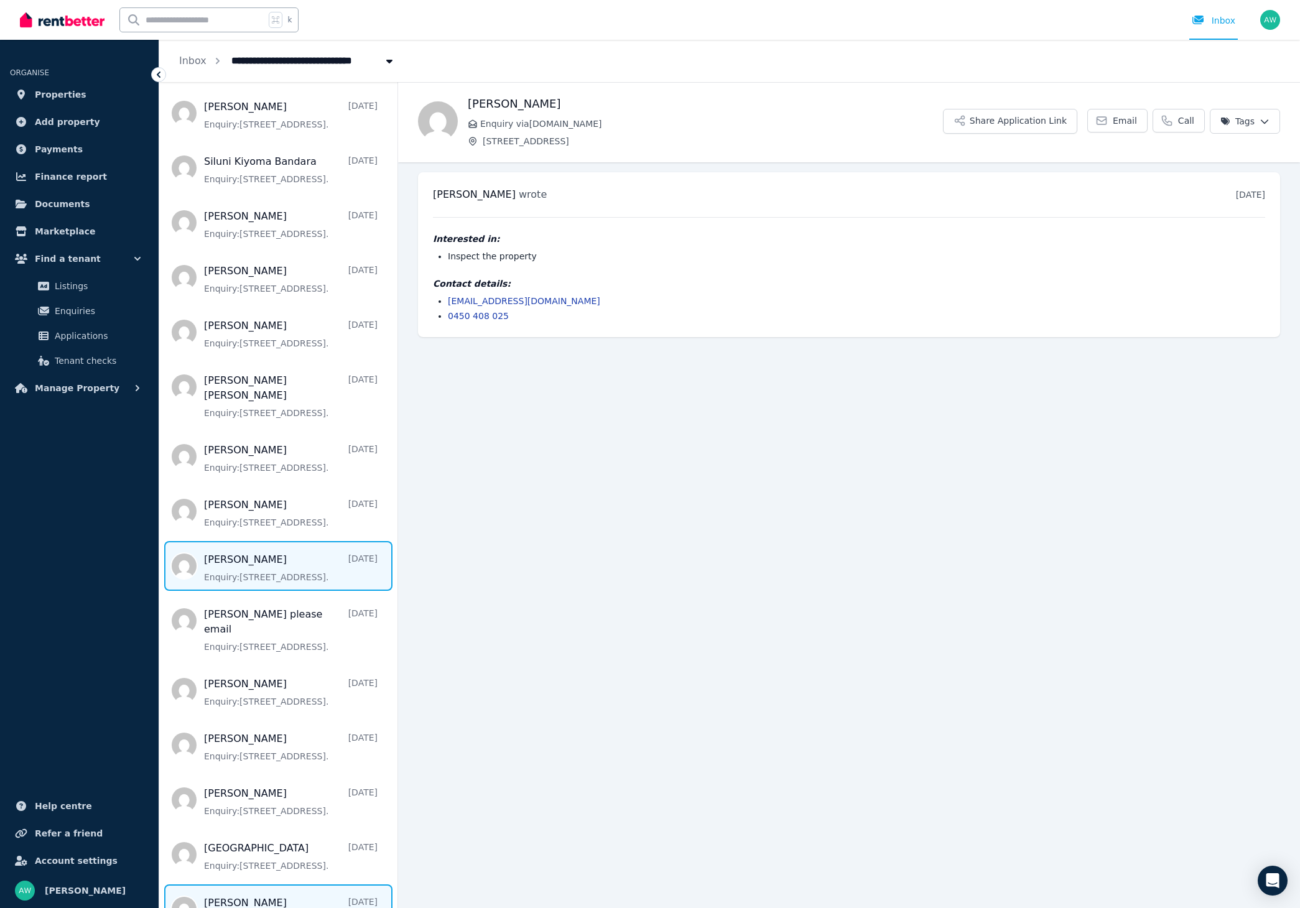
click at [256, 884] on span "Message list" at bounding box center [278, 909] width 238 height 50
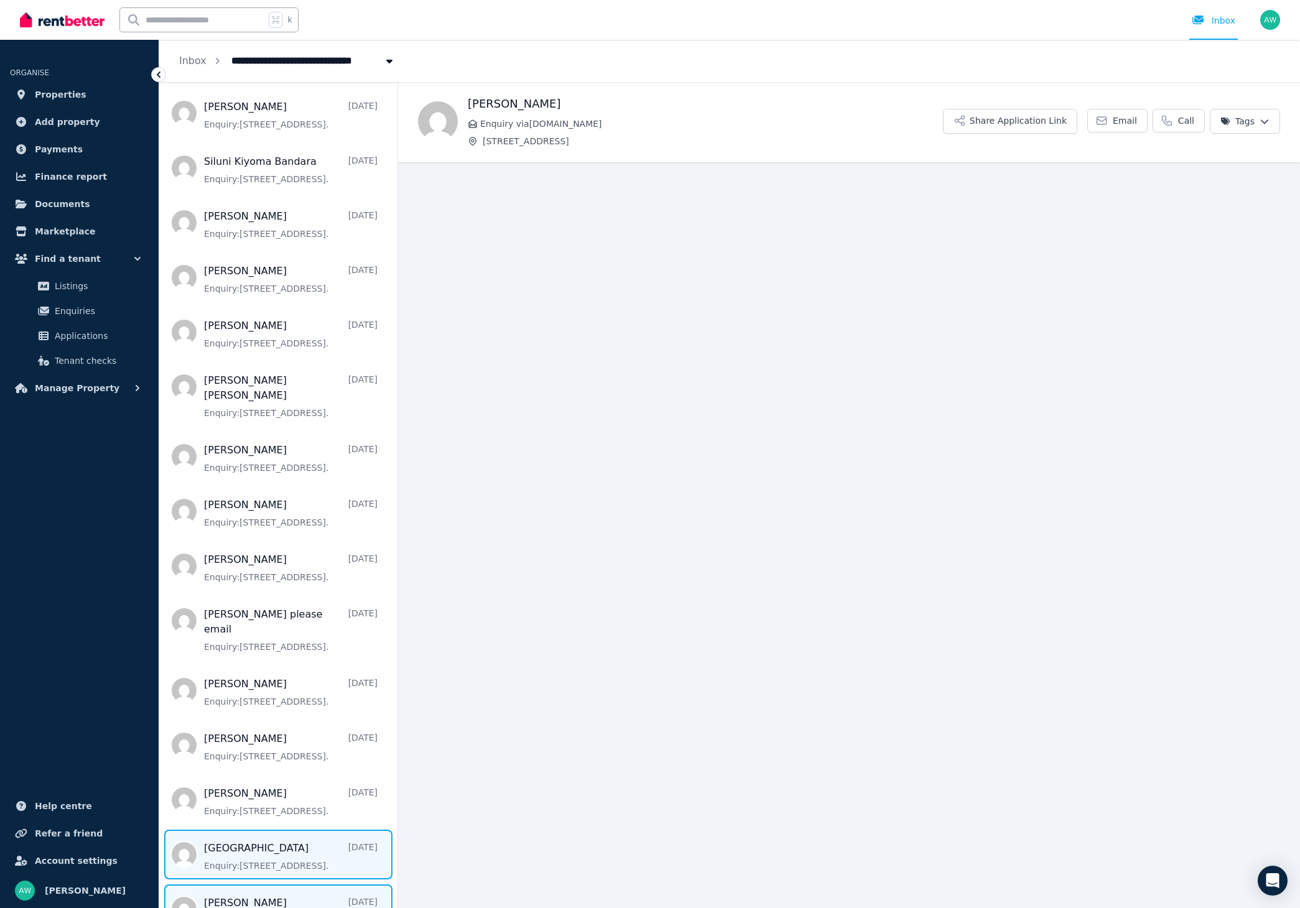
click at [266, 836] on span "Message list" at bounding box center [278, 854] width 238 height 50
click at [276, 795] on ul "[PERSON_NAME] [DATE] Enquiry: [STREET_ADDRESS] . [PERSON_NAME] [DATE] Enquiry: …" at bounding box center [278, 401] width 238 height 1065
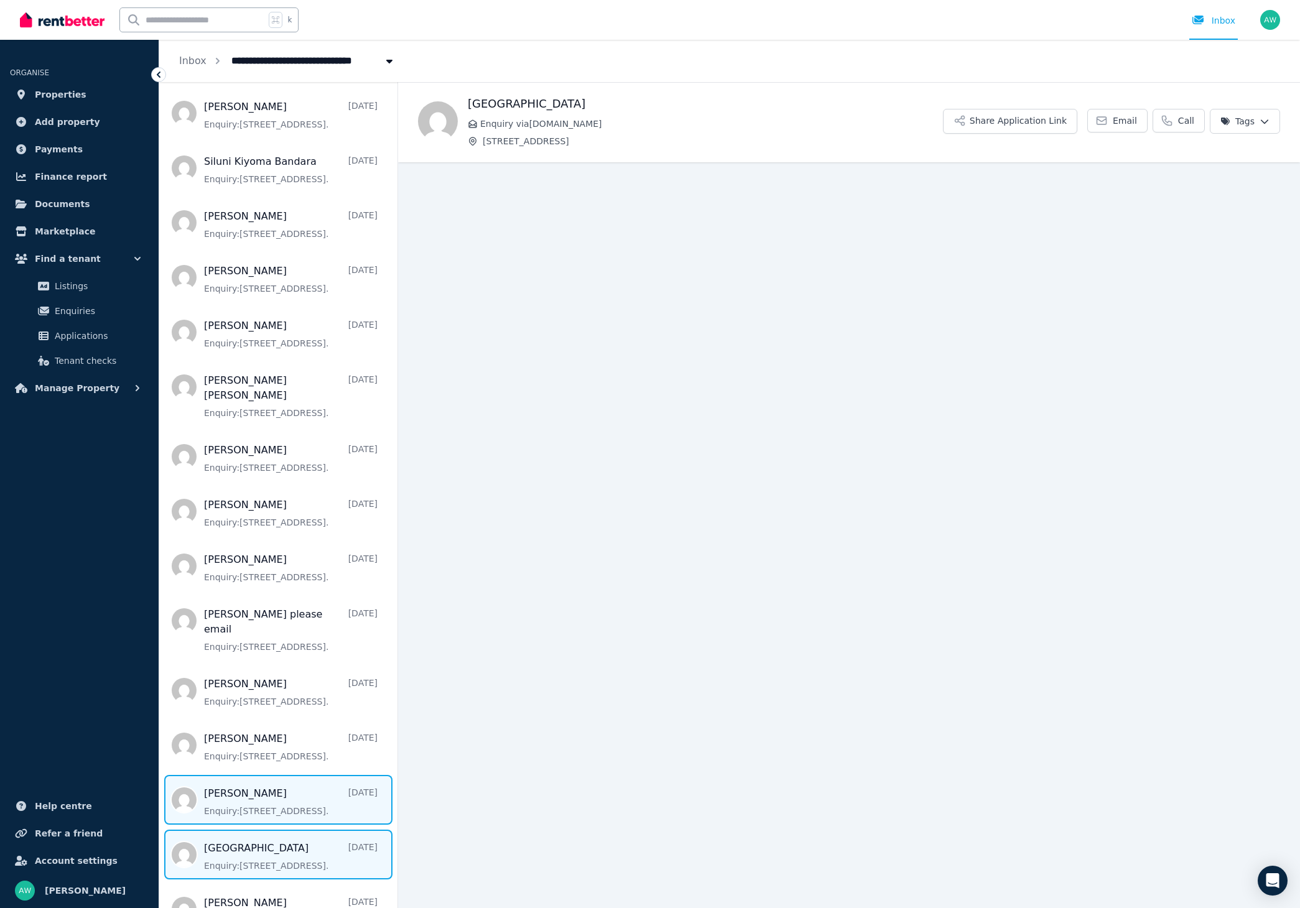
click at [282, 775] on span "Message list" at bounding box center [278, 800] width 238 height 50
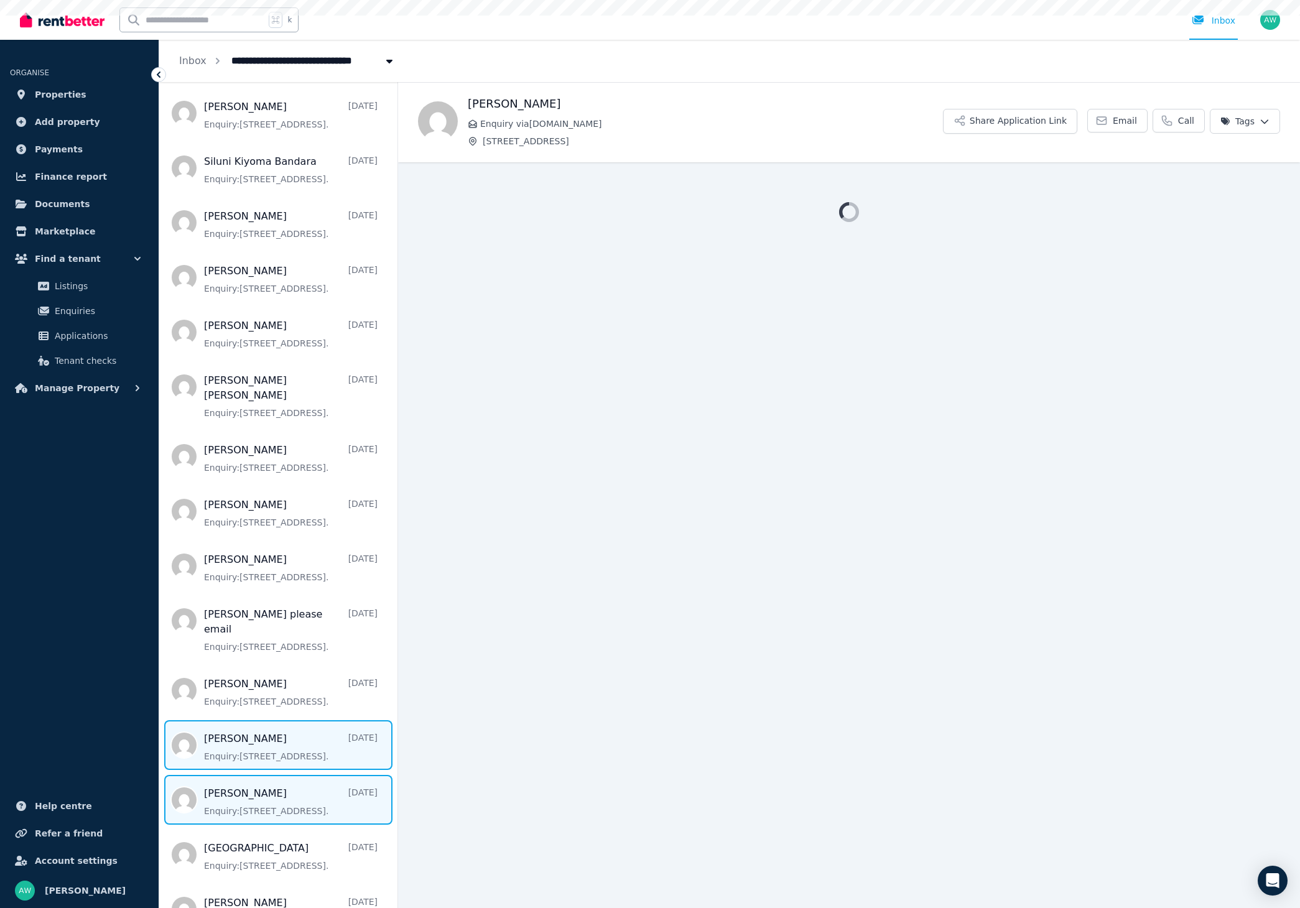
click at [282, 720] on span "Message list" at bounding box center [278, 745] width 238 height 50
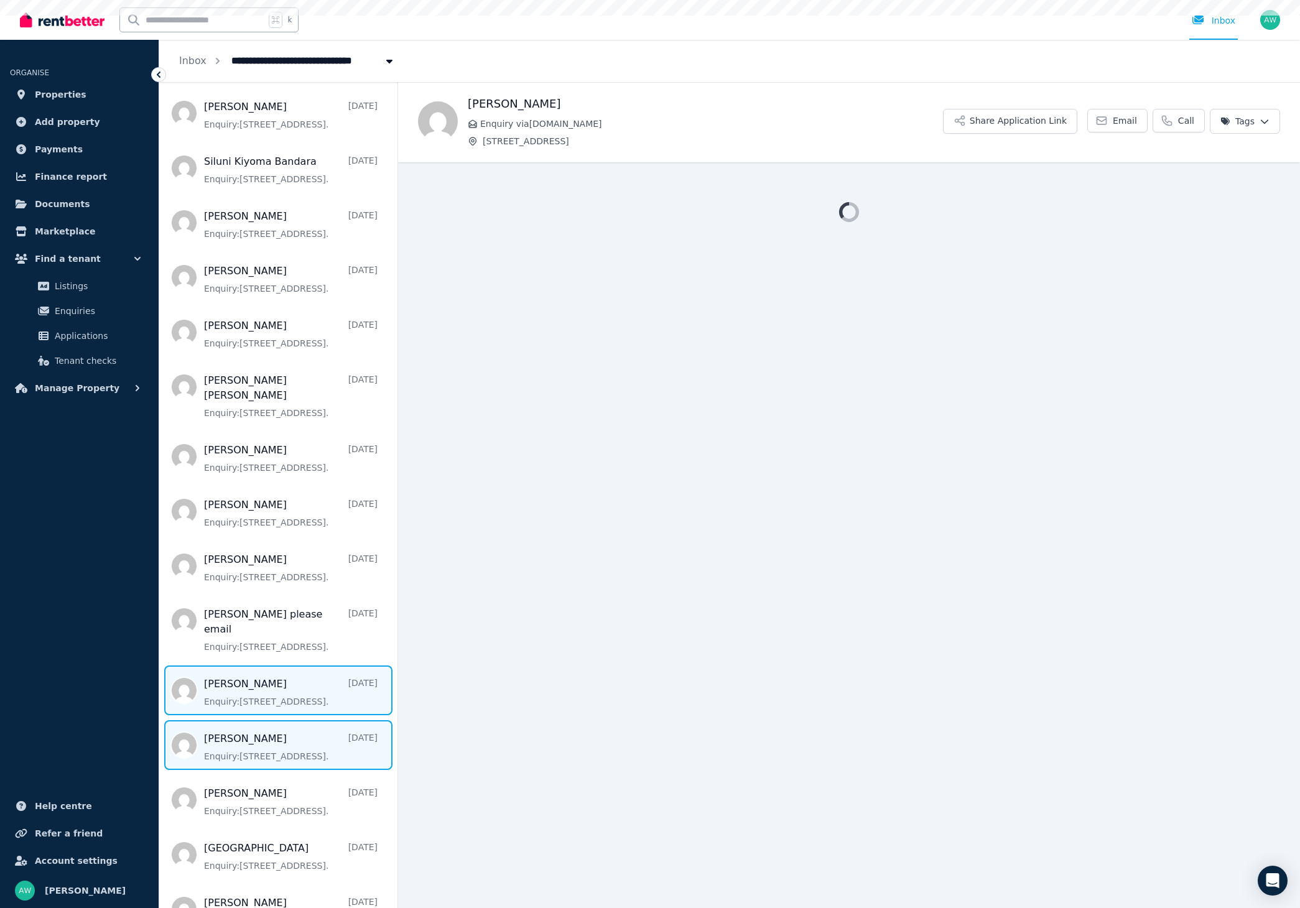
click at [283, 665] on span "Message list" at bounding box center [278, 690] width 238 height 50
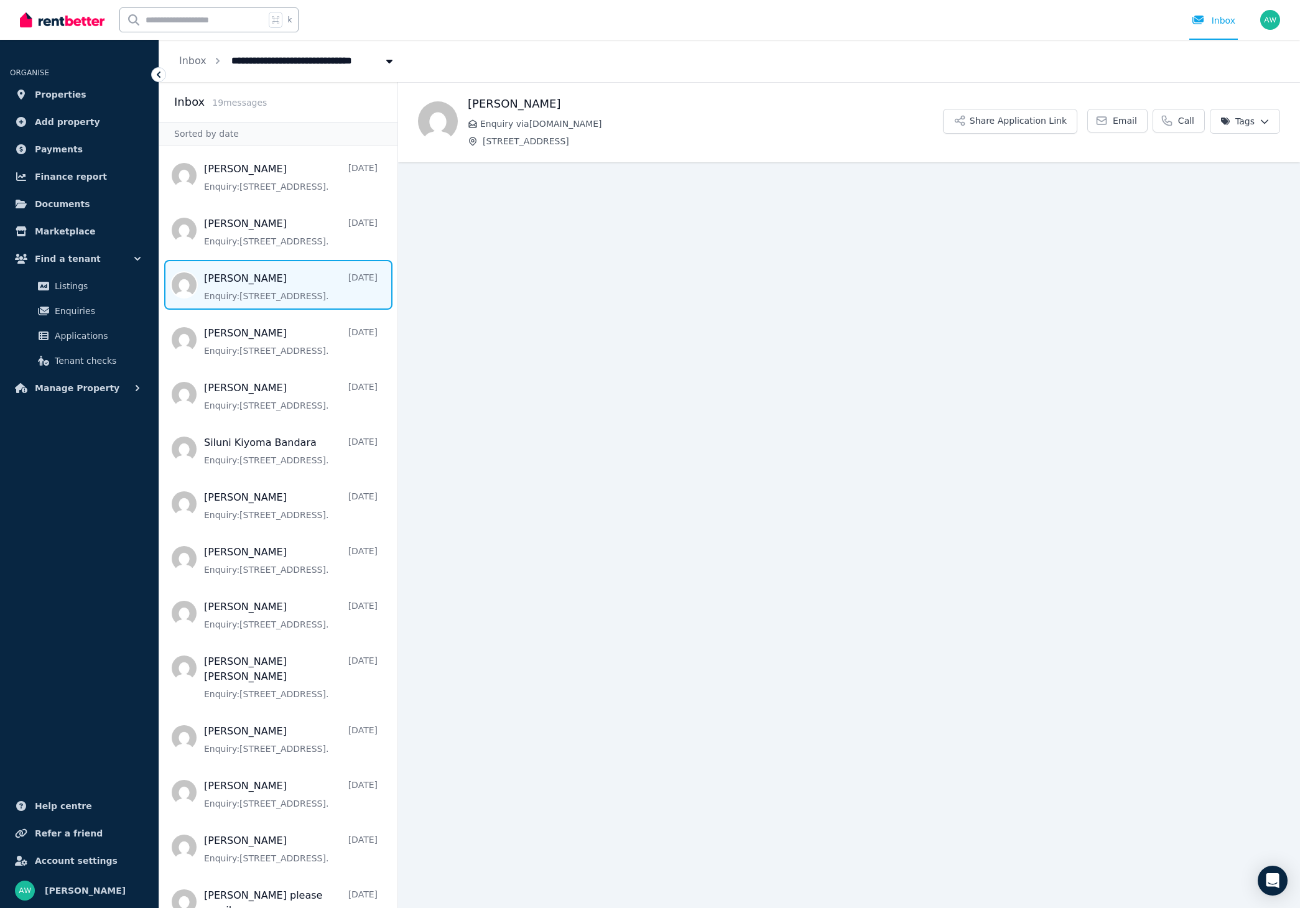
click at [247, 273] on span "Message list" at bounding box center [278, 285] width 238 height 50
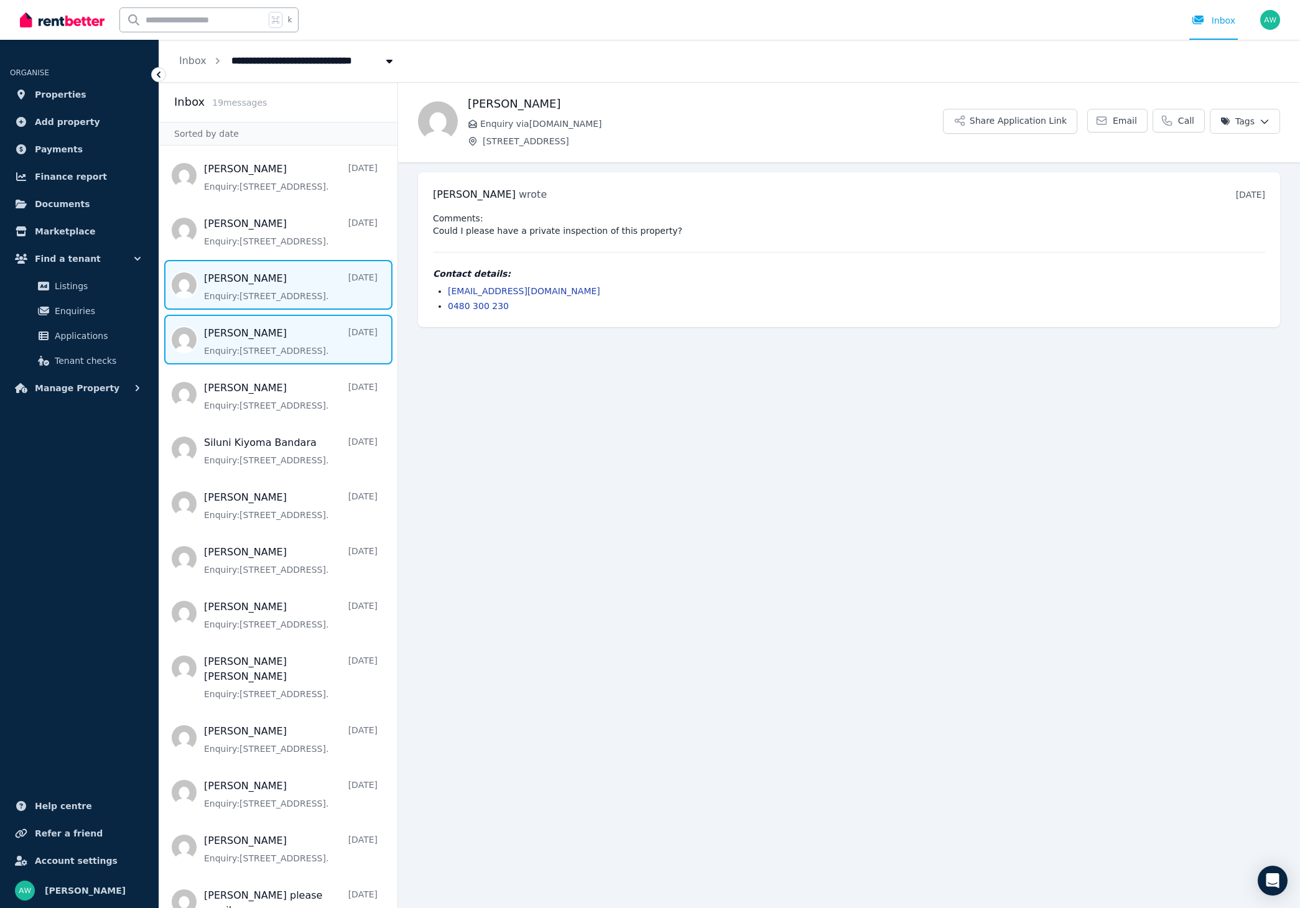
click at [270, 333] on span "Message list" at bounding box center [278, 340] width 238 height 50
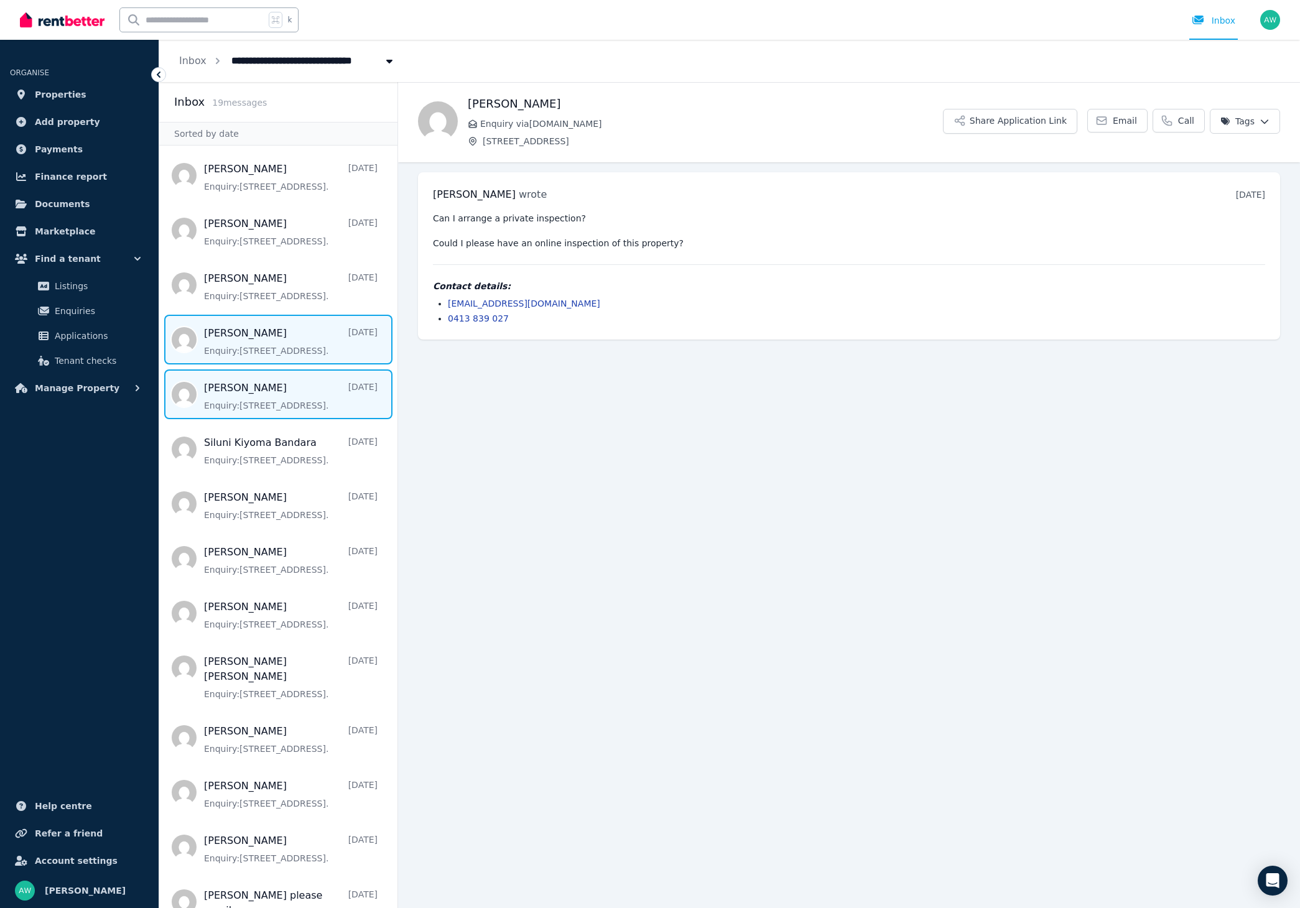
click at [269, 387] on span "Message list" at bounding box center [278, 394] width 238 height 50
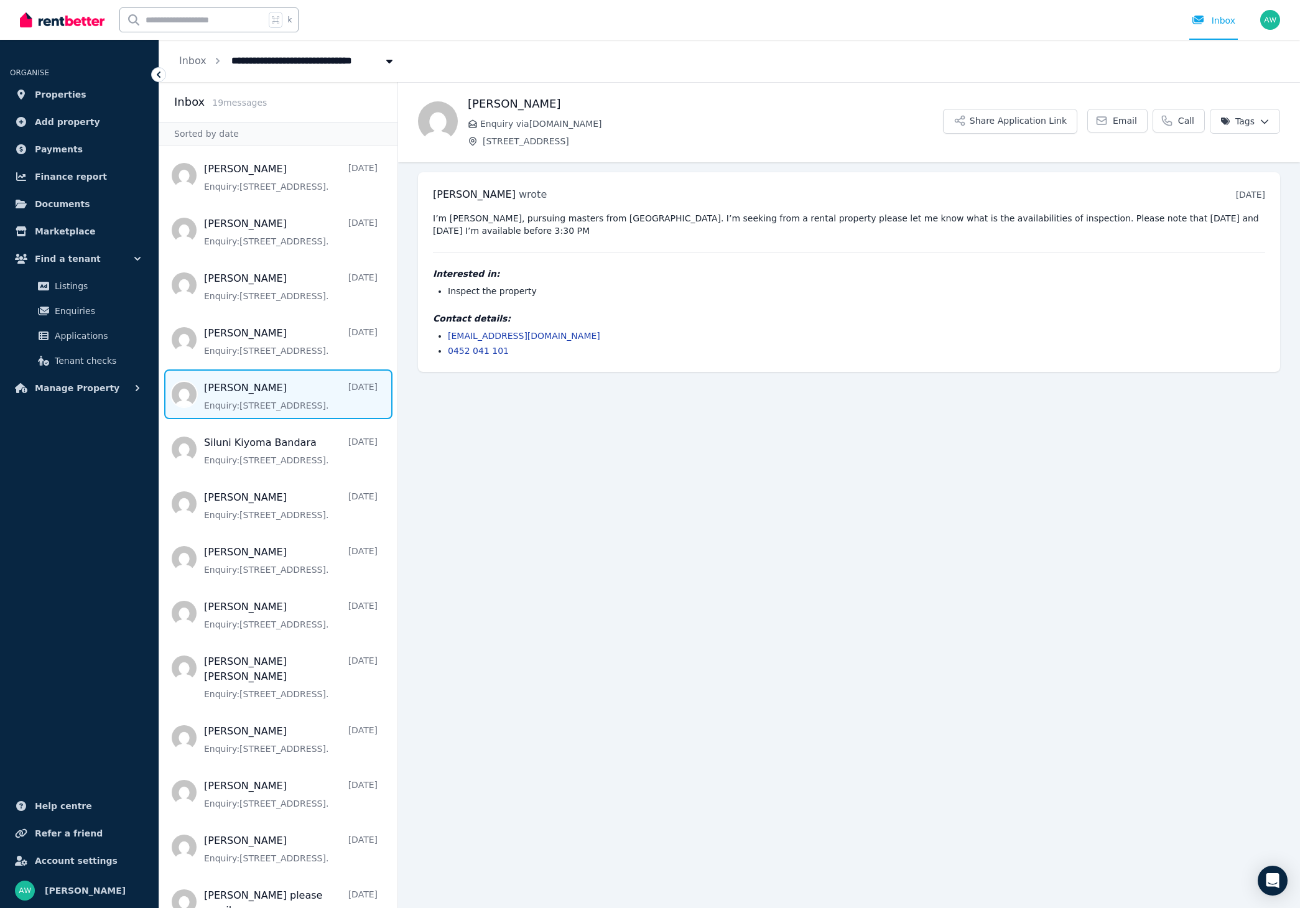
click at [438, 198] on span "[PERSON_NAME]" at bounding box center [474, 194] width 83 height 12
copy span "[PERSON_NAME]"
click at [303, 443] on span "Message list" at bounding box center [278, 449] width 238 height 50
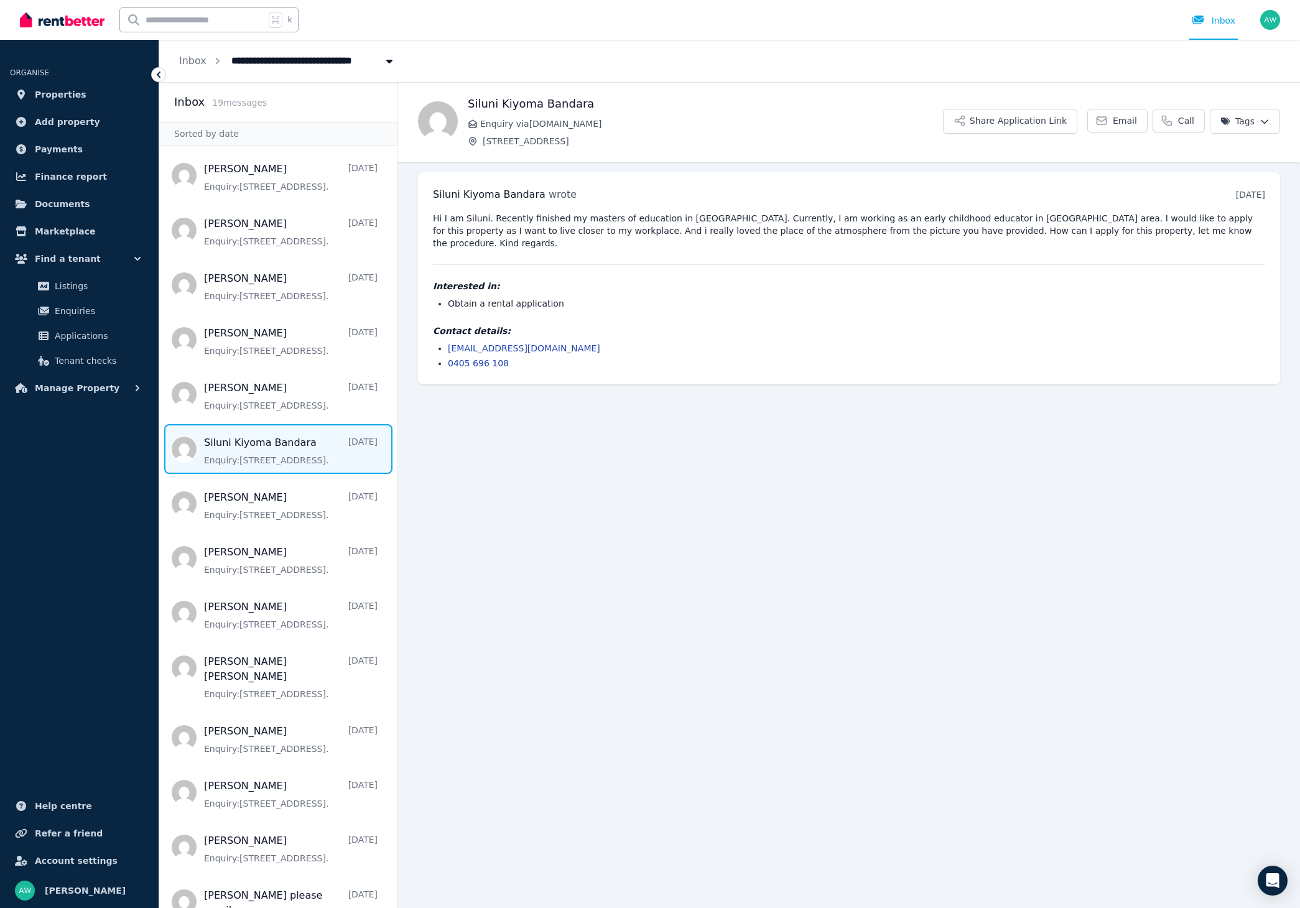
click at [530, 223] on pre "Hi I am Siluni. Recently finished my masters of education in [GEOGRAPHIC_DATA].…" at bounding box center [849, 230] width 832 height 37
drag, startPoint x: 307, startPoint y: 515, endPoint x: 301, endPoint y: 520, distance: 8.0
click at [307, 515] on span "Message list" at bounding box center [278, 504] width 238 height 50
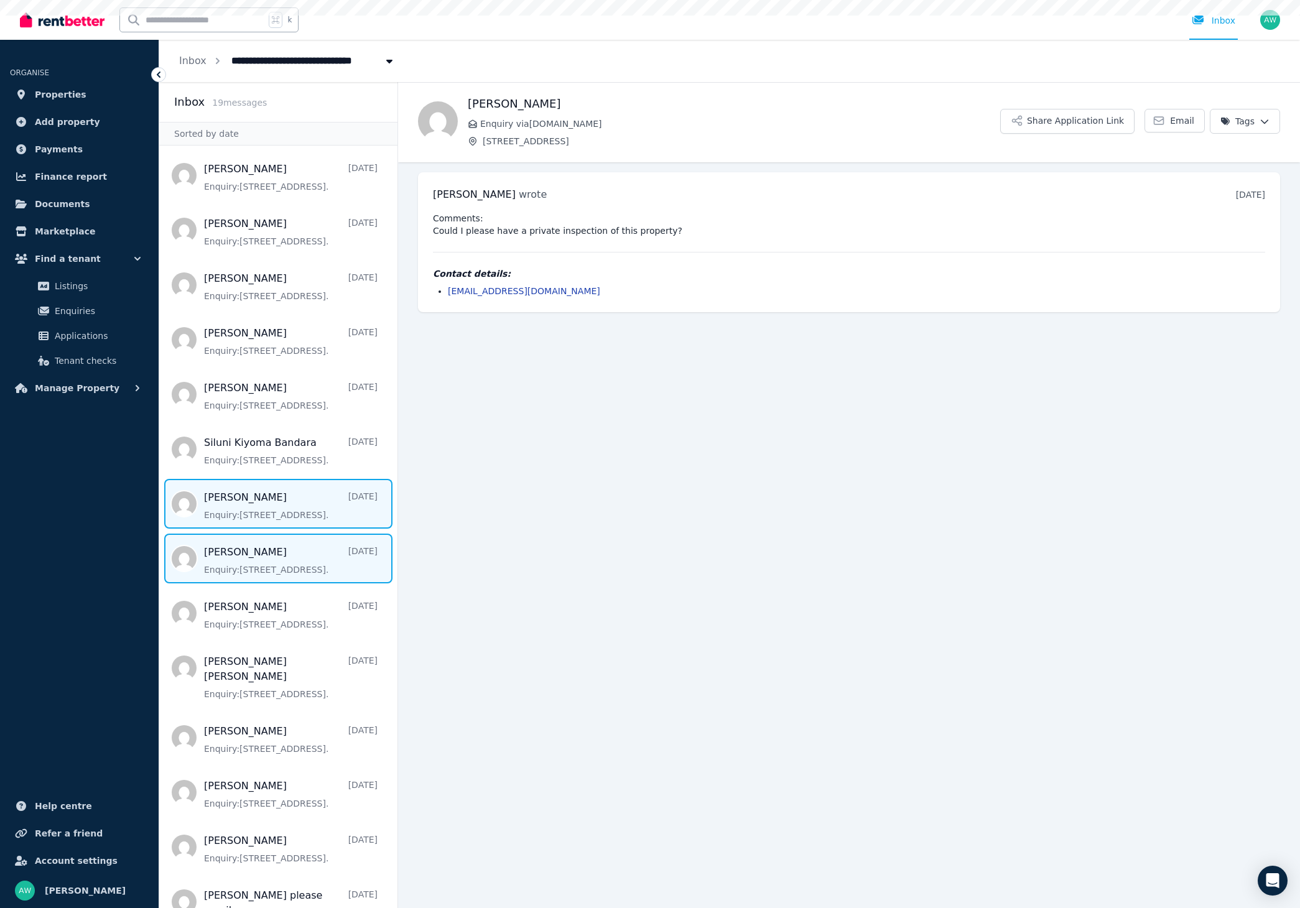
click at [292, 548] on span "Message list" at bounding box center [278, 559] width 238 height 50
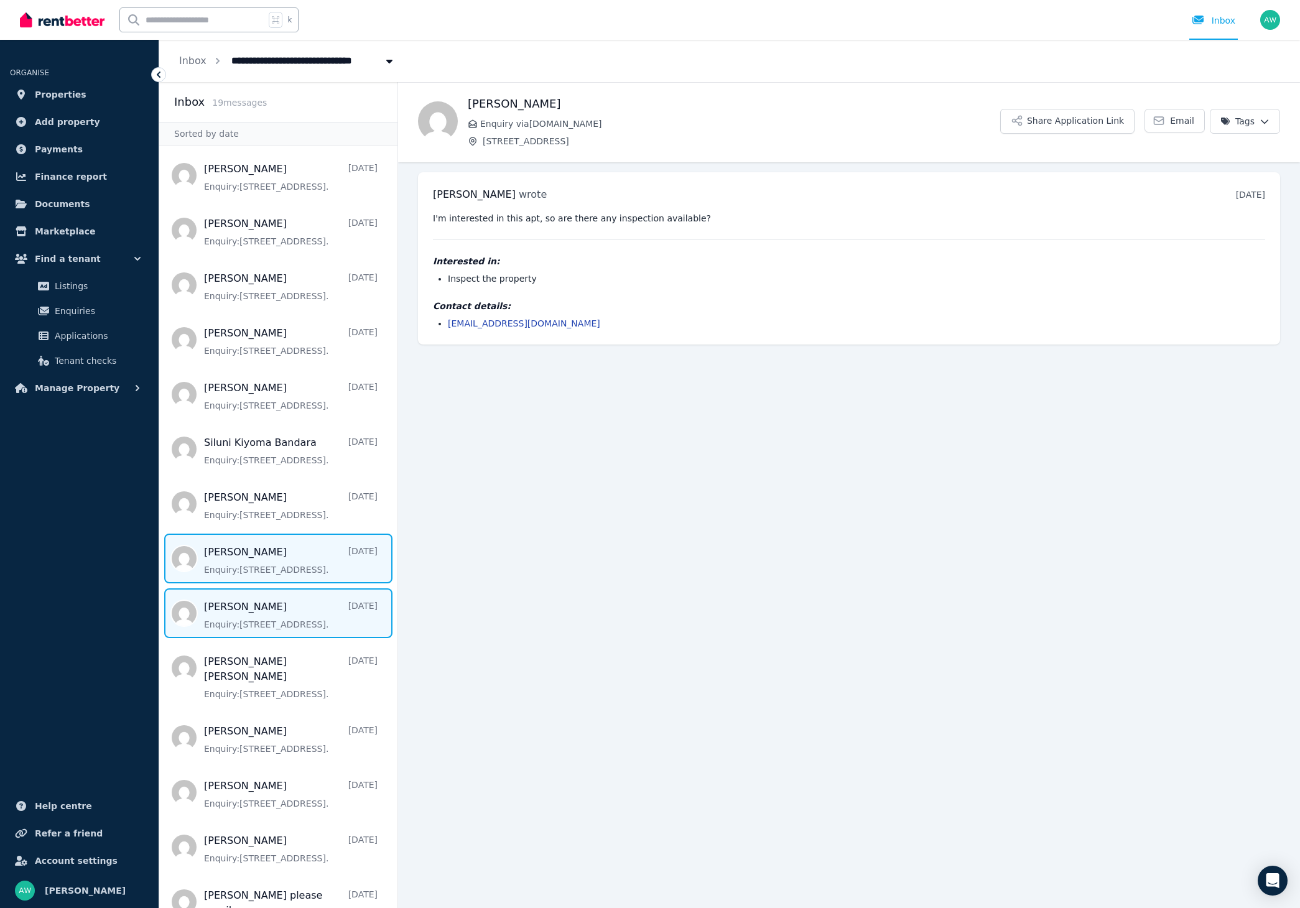
click at [287, 607] on span "Message list" at bounding box center [278, 613] width 238 height 50
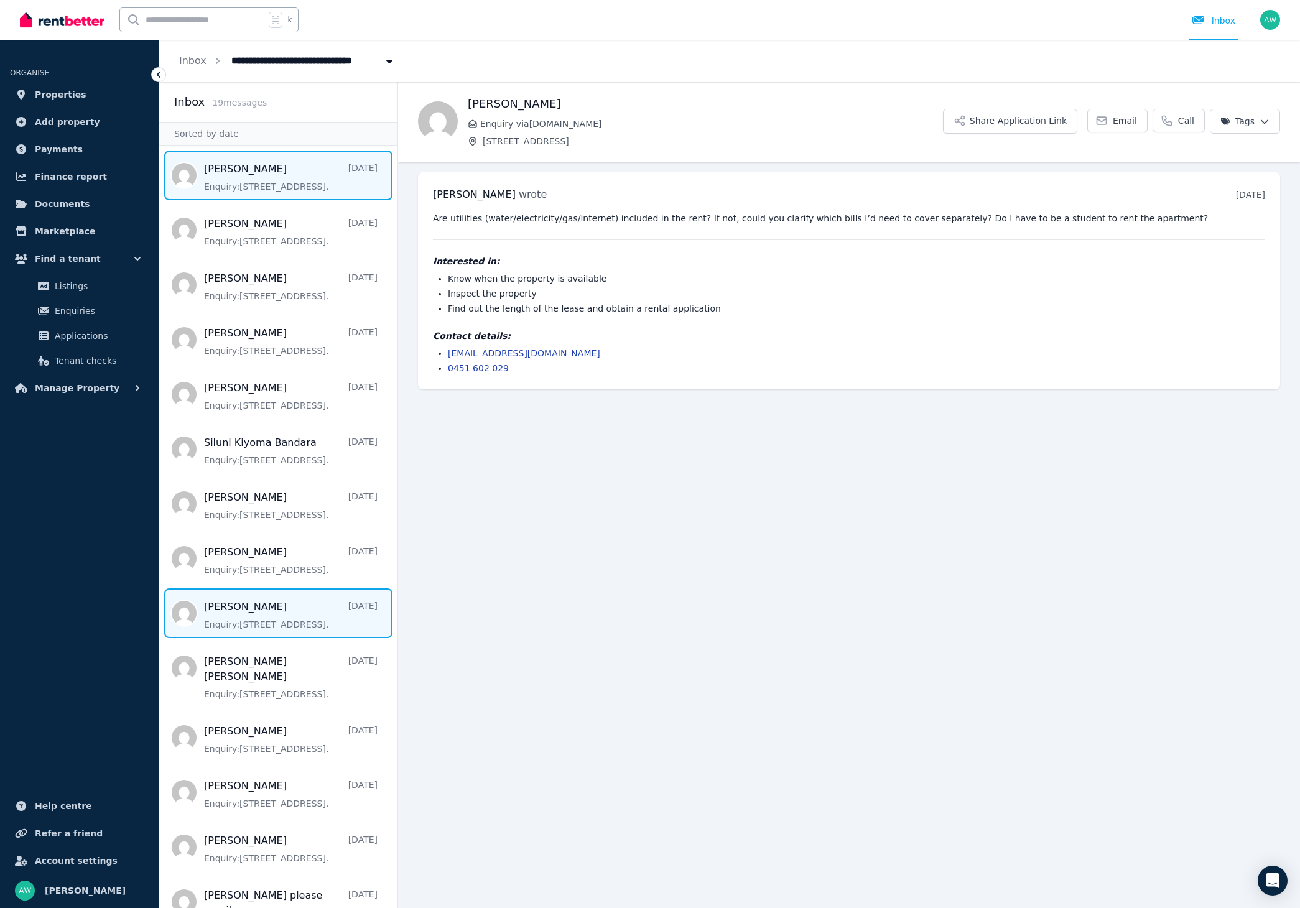
click at [293, 182] on span "Message list" at bounding box center [278, 175] width 238 height 50
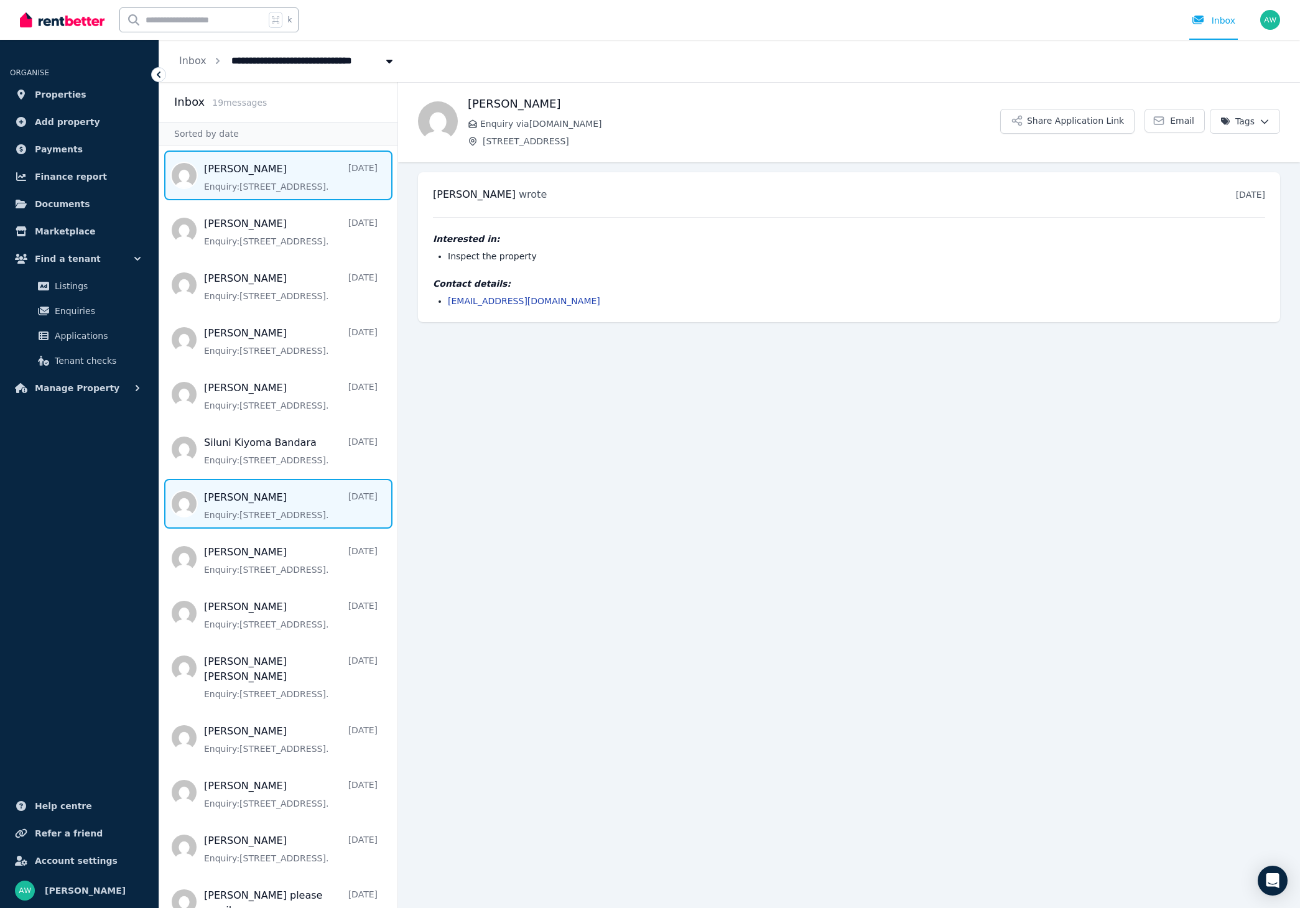
click at [305, 513] on span "Message list" at bounding box center [278, 504] width 238 height 50
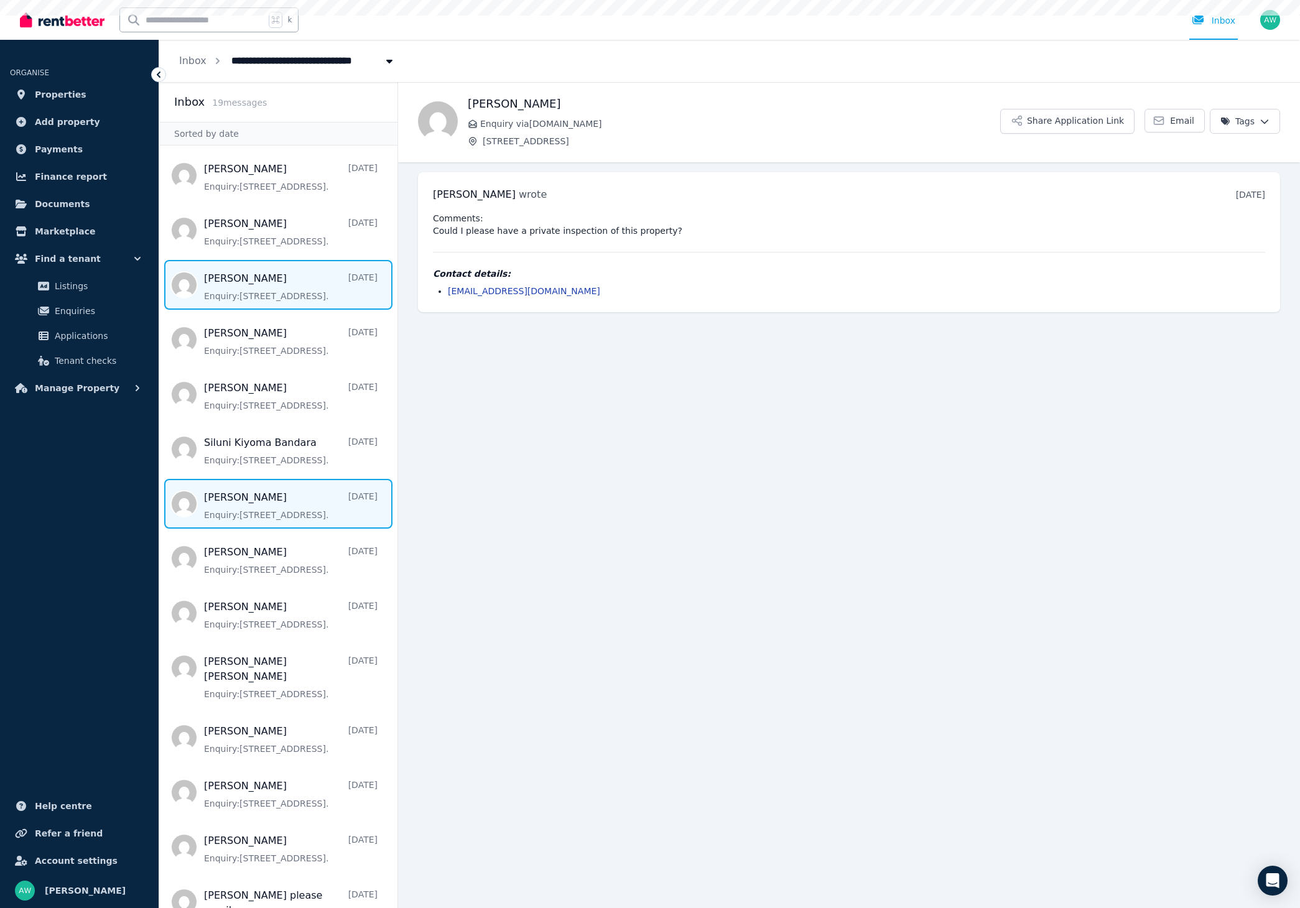
click at [302, 260] on span "Message list" at bounding box center [278, 285] width 238 height 50
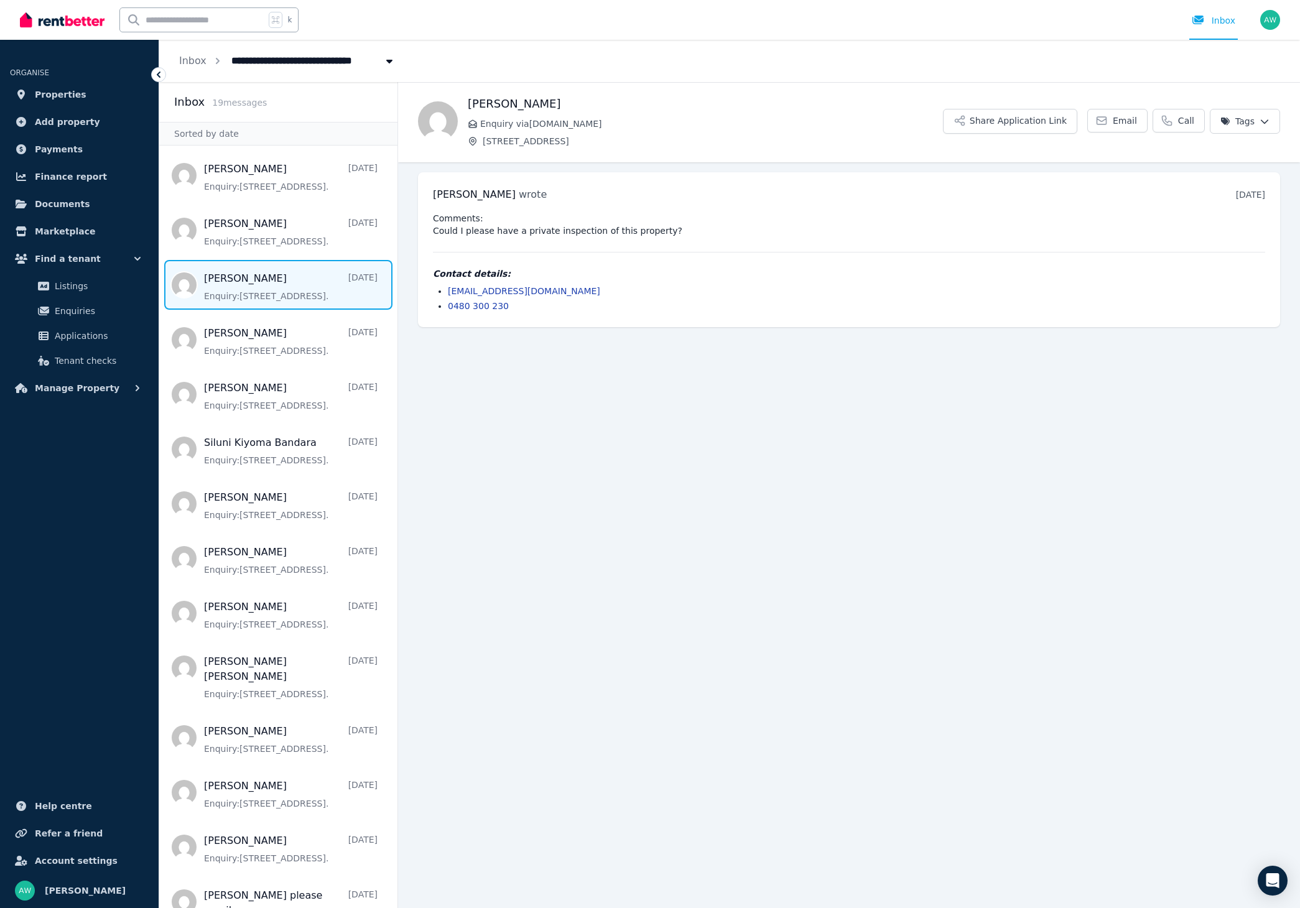
click at [519, 407] on main "Back [PERSON_NAME] Enquiry via [DOMAIN_NAME] [STREET_ADDRESS] Share Application…" at bounding box center [849, 495] width 902 height 826
click at [100, 29] on img at bounding box center [62, 20] width 85 height 19
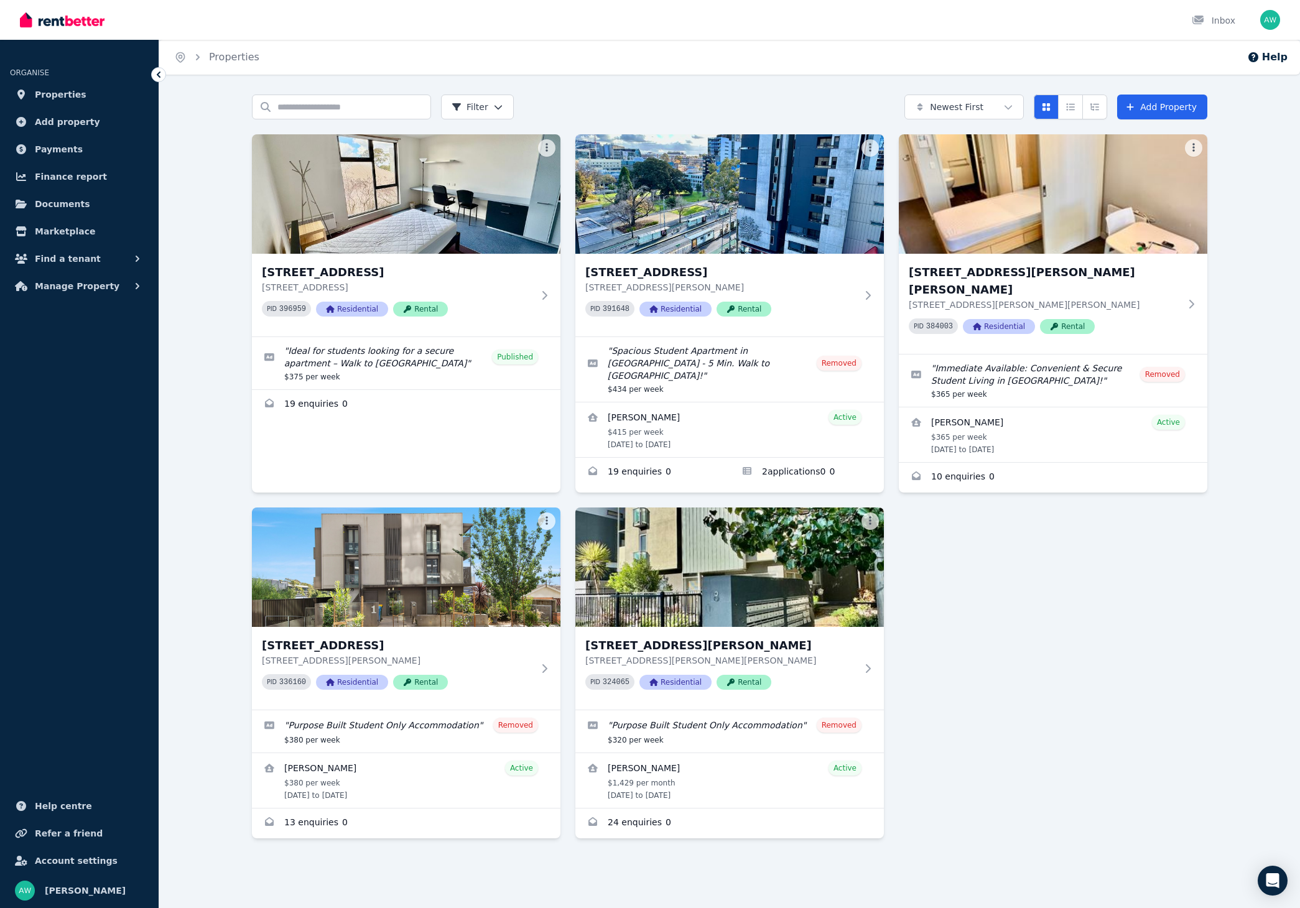
click at [232, 210] on div "Search properties Filter Newest First Add Property 203/60 Waverley Rd, Malvern …" at bounding box center [729, 495] width 1140 height 801
